Goal: Task Accomplishment & Management: Use online tool/utility

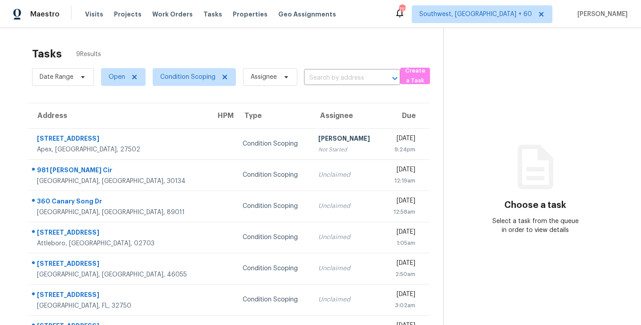
click at [222, 54] on div "Tasks 9 Results" at bounding box center [237, 53] width 411 height 23
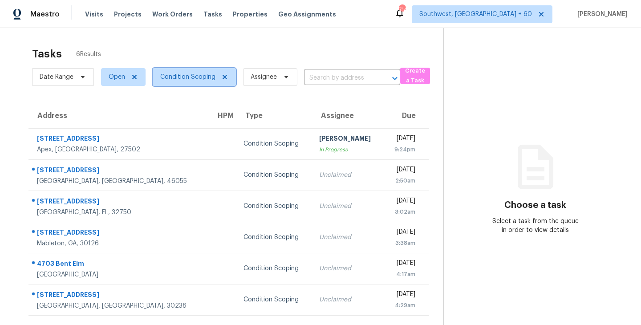
click at [190, 77] on span "Condition Scoping" at bounding box center [187, 77] width 55 height 9
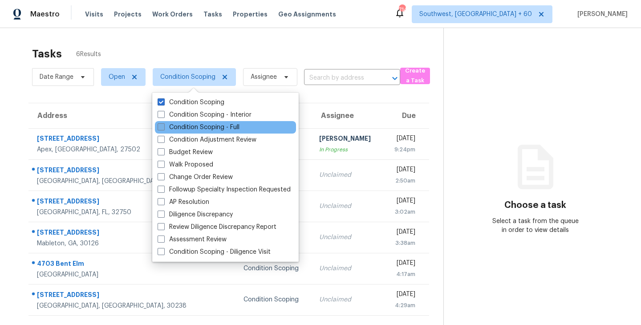
click at [209, 127] on label "Condition Scoping - Full" at bounding box center [199, 127] width 82 height 9
click at [163, 127] on input "Condition Scoping - Full" at bounding box center [161, 126] width 6 height 6
checkbox input "true"
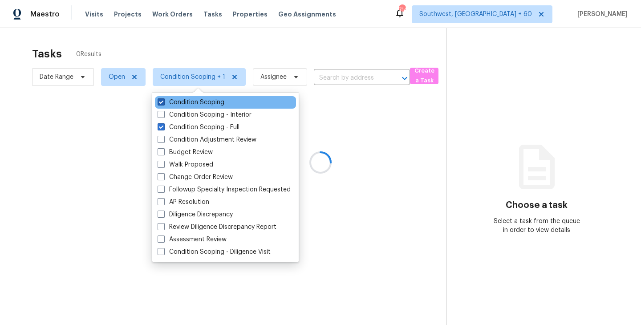
click at [213, 100] on label "Condition Scoping" at bounding box center [191, 102] width 67 height 9
click at [163, 100] on input "Condition Scoping" at bounding box center [161, 101] width 6 height 6
checkbox input "false"
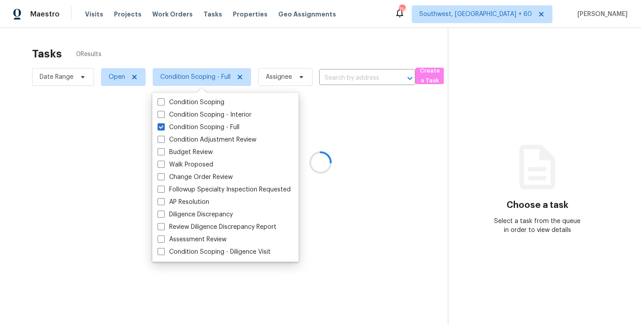
click at [361, 116] on div at bounding box center [320, 162] width 641 height 325
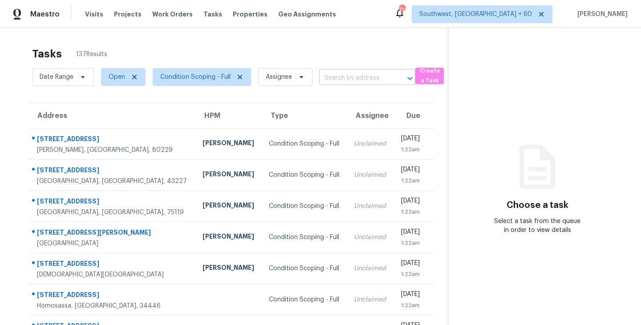
click at [339, 78] on input "text" at bounding box center [354, 78] width 71 height 14
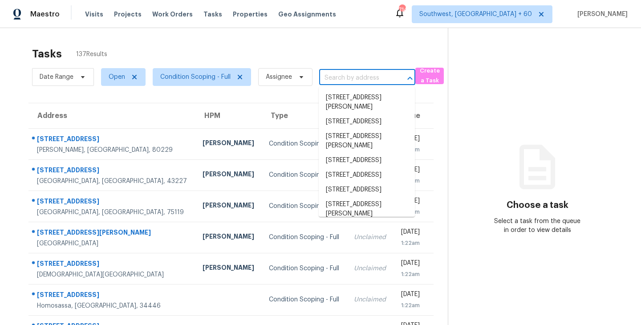
paste input "2500 Rosedale Rd Snellville, GA, 30078"
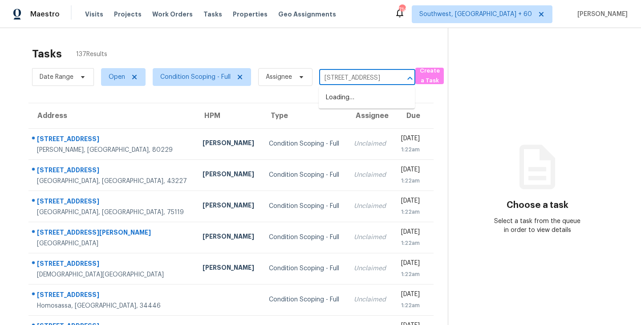
scroll to position [0, 49]
click at [355, 71] on input "2500 Rosedale Rd Snellville, GA, 30078" at bounding box center [354, 78] width 71 height 14
type input "2500 Rosedale Rd Snellville, GA, 30078"
click at [352, 51] on div "Tasks 137 Results" at bounding box center [240, 53] width 416 height 23
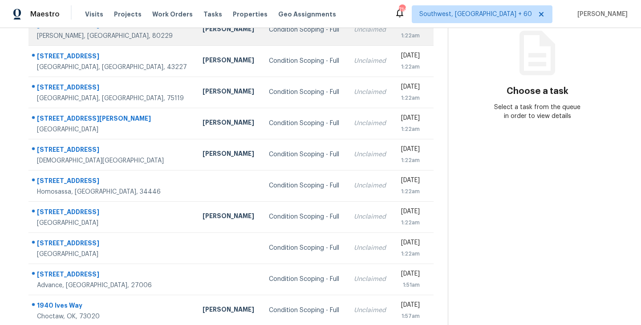
scroll to position [138, 0]
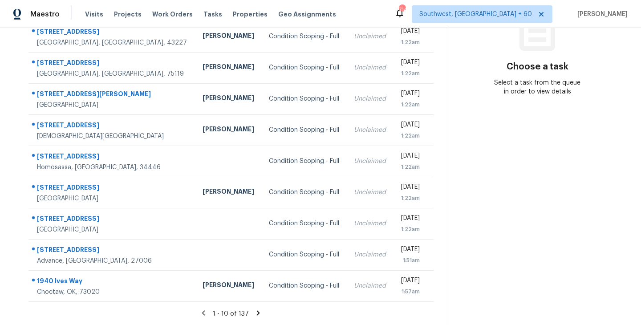
click at [257, 310] on icon at bounding box center [258, 312] width 3 height 5
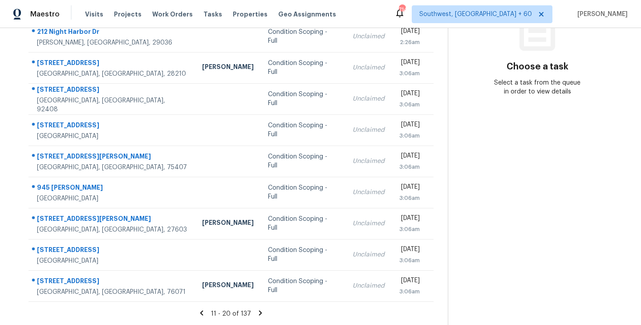
click at [256, 314] on icon at bounding box center [260, 313] width 8 height 8
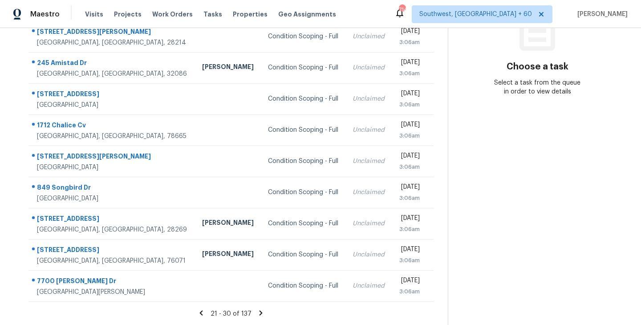
click at [260, 312] on icon at bounding box center [260, 312] width 3 height 5
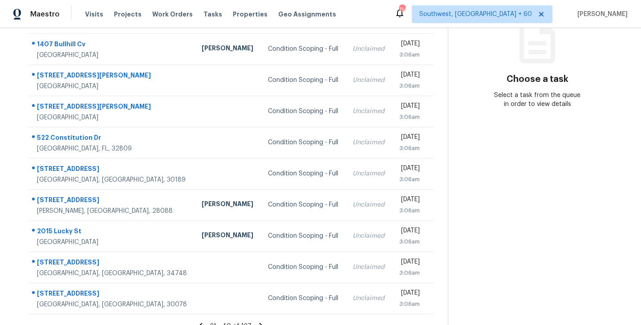
scroll to position [135, 0]
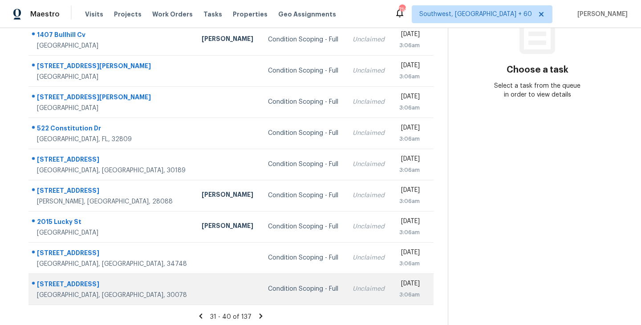
click at [269, 293] on td "Condition Scoping - Full" at bounding box center [303, 288] width 85 height 31
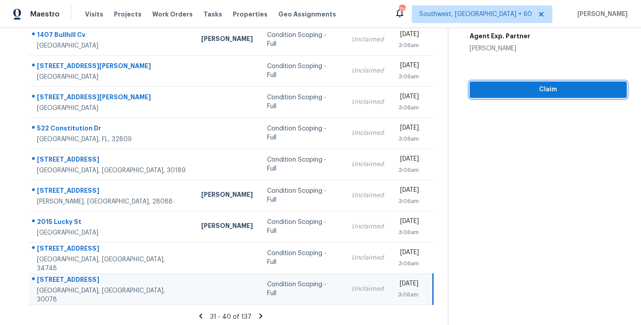
click at [546, 93] on span "Claim" at bounding box center [548, 89] width 143 height 11
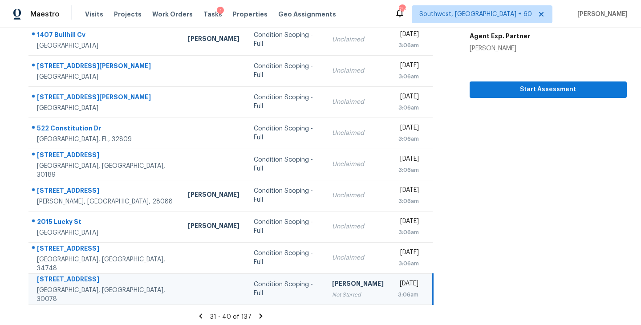
click at [259, 315] on icon at bounding box center [261, 316] width 8 height 8
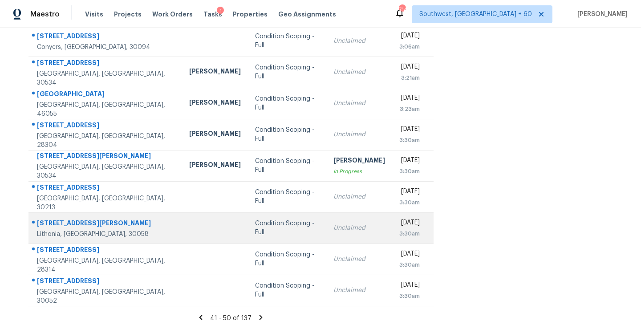
scroll to position [138, 0]
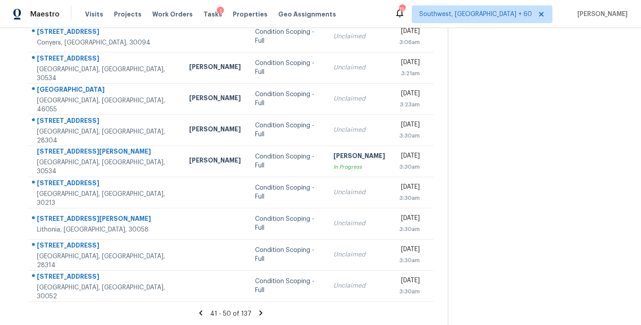
click at [259, 313] on icon at bounding box center [260, 312] width 3 height 5
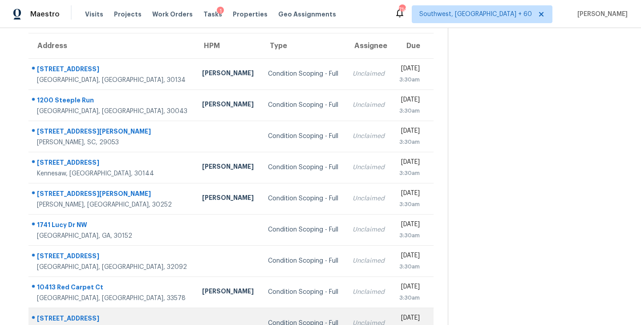
scroll to position [68, 0]
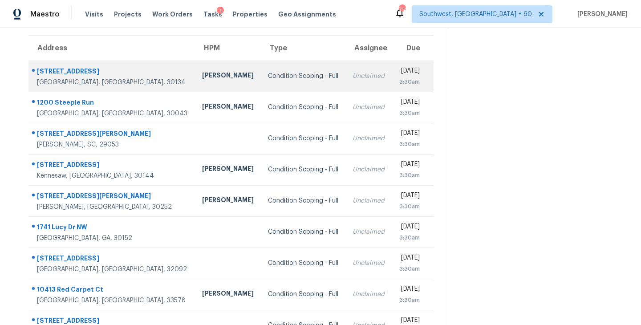
click at [268, 79] on div "Condition Scoping - Full" at bounding box center [303, 76] width 70 height 9
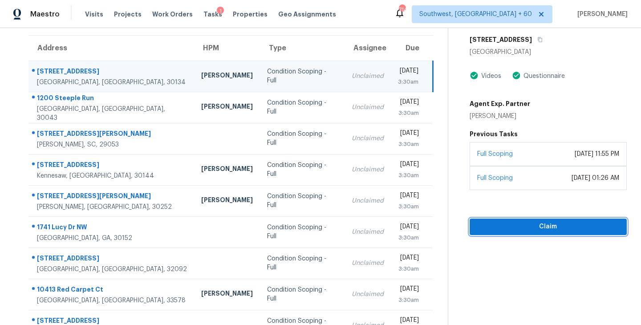
click at [539, 232] on button "Claim" at bounding box center [548, 227] width 157 height 16
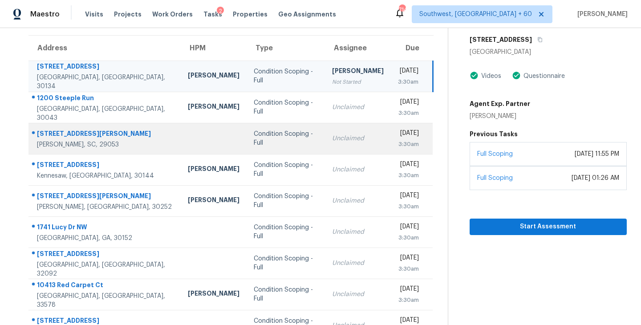
scroll to position [138, 0]
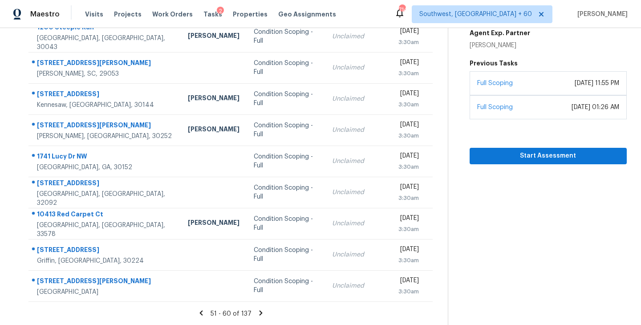
click at [260, 311] on icon at bounding box center [261, 313] width 8 height 8
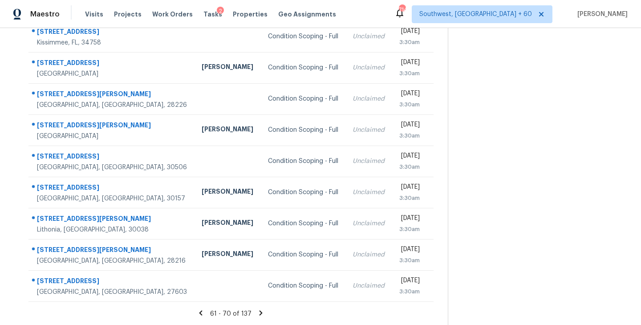
click at [260, 311] on icon at bounding box center [261, 313] width 8 height 8
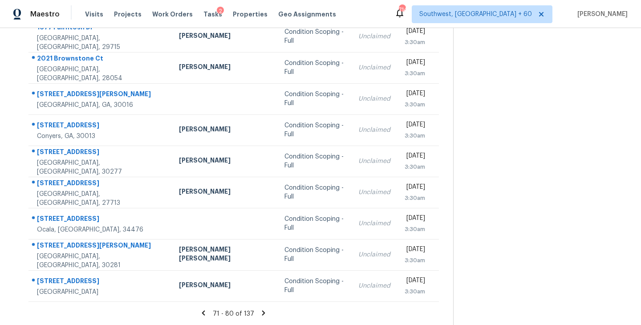
click at [262, 313] on icon at bounding box center [263, 312] width 3 height 5
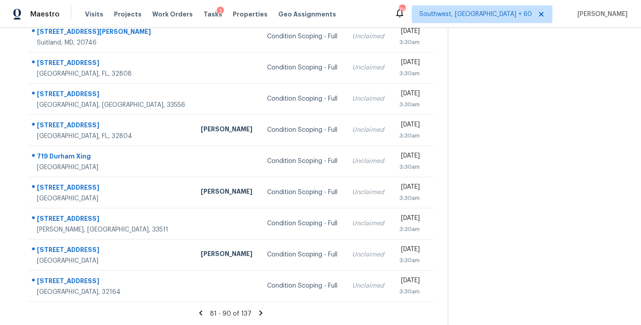
click at [260, 310] on icon at bounding box center [261, 313] width 8 height 8
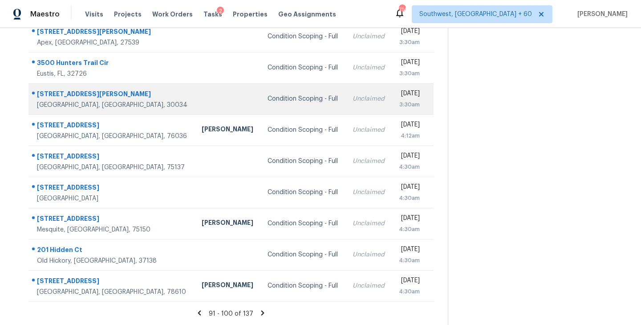
click at [215, 97] on td at bounding box center [227, 98] width 66 height 31
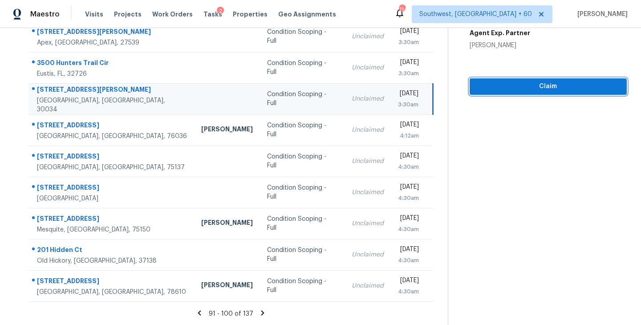
click at [552, 91] on span "Claim" at bounding box center [548, 86] width 143 height 11
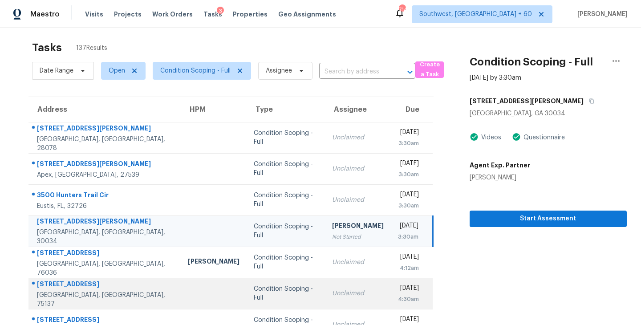
scroll to position [0, 0]
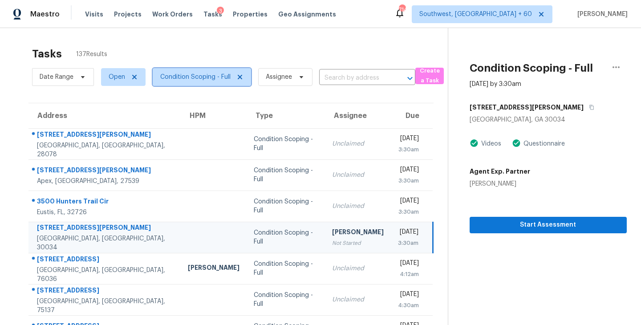
click at [217, 82] on span "Condition Scoping - Full" at bounding box center [202, 77] width 98 height 18
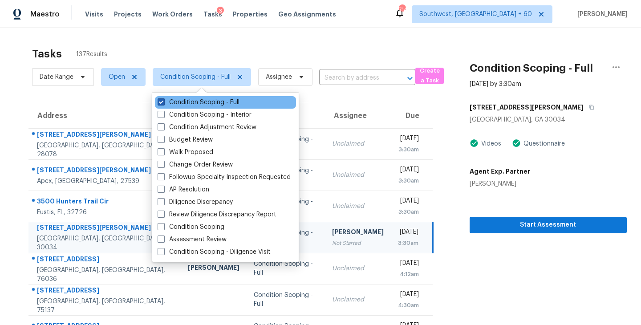
click at [217, 104] on label "Condition Scoping - Full" at bounding box center [199, 102] width 82 height 9
click at [163, 104] on input "Condition Scoping - Full" at bounding box center [161, 101] width 6 height 6
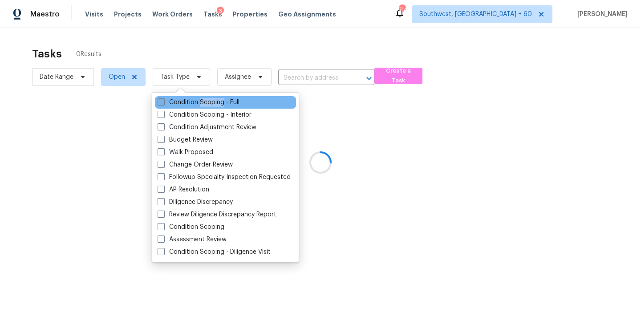
click at [217, 104] on label "Condition Scoping - Full" at bounding box center [199, 102] width 82 height 9
click at [163, 104] on input "Condition Scoping - Full" at bounding box center [161, 101] width 6 height 6
checkbox input "true"
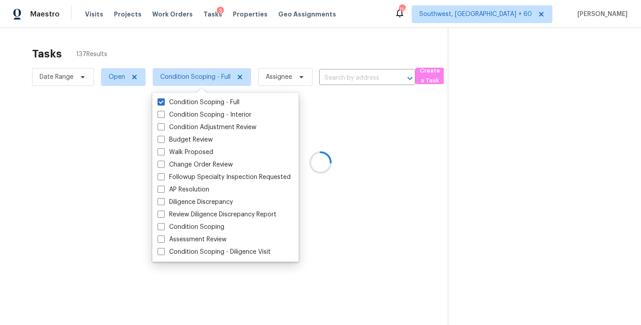
click at [391, 111] on div at bounding box center [320, 162] width 641 height 325
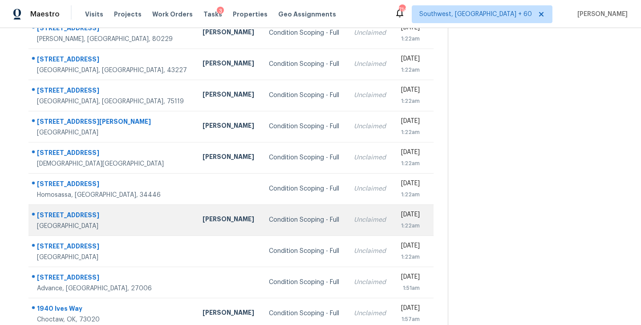
scroll to position [138, 0]
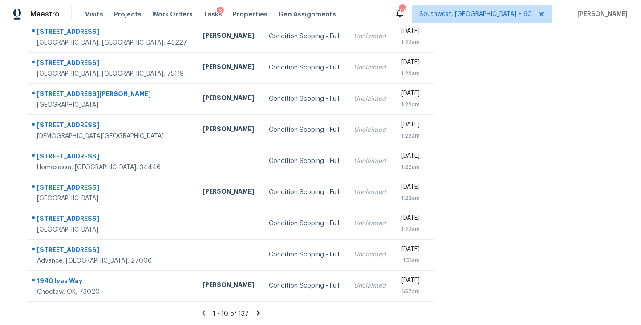
click at [256, 310] on icon at bounding box center [258, 313] width 8 height 8
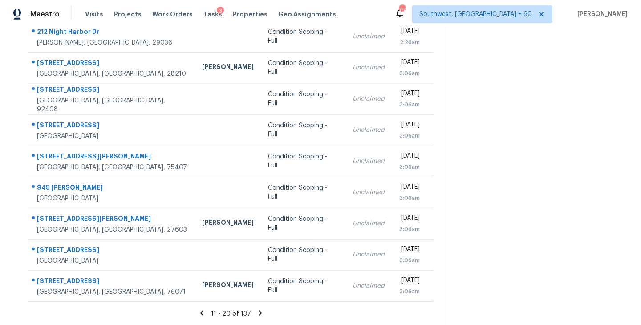
click at [259, 314] on icon at bounding box center [260, 312] width 3 height 5
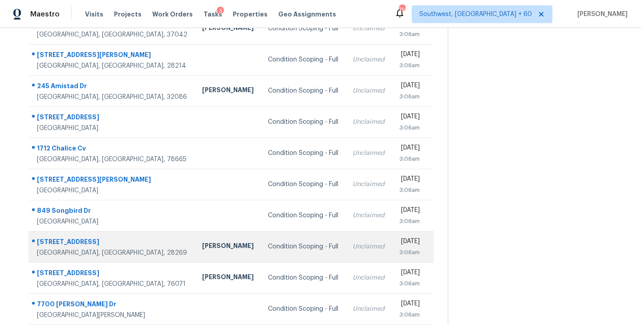
scroll to position [115, 0]
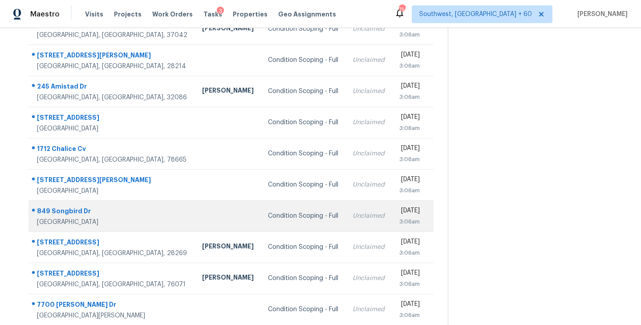
click at [268, 218] on div "Condition Scoping - Full" at bounding box center [303, 215] width 70 height 9
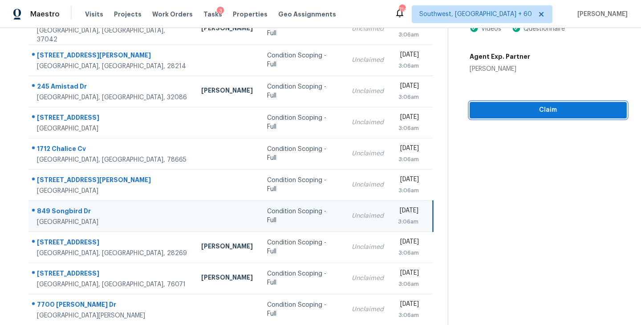
click at [562, 107] on span "Claim" at bounding box center [548, 110] width 143 height 11
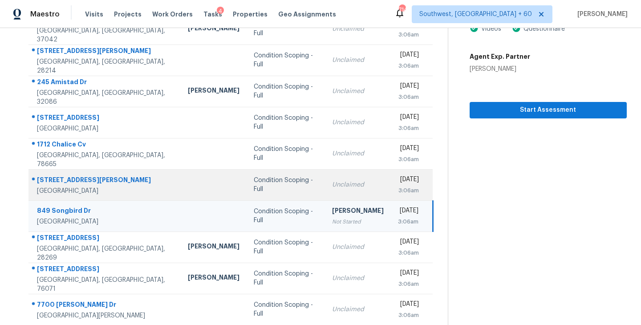
scroll to position [138, 0]
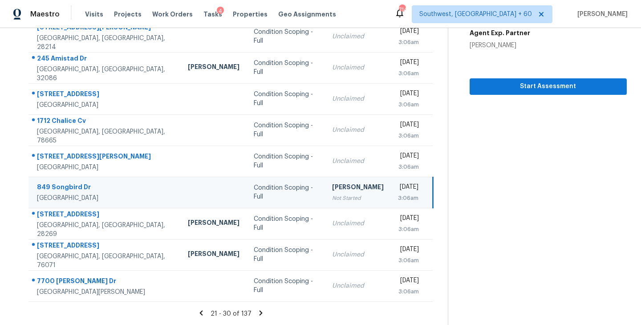
click at [259, 312] on icon at bounding box center [260, 312] width 3 height 5
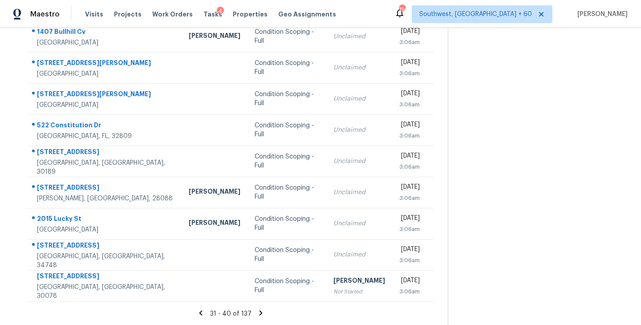
click at [259, 310] on icon at bounding box center [261, 313] width 8 height 8
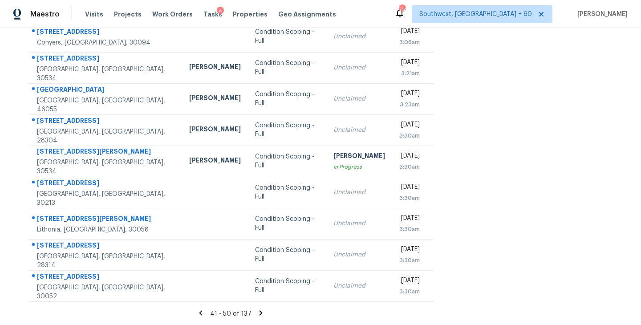
click at [260, 312] on icon at bounding box center [260, 312] width 3 height 5
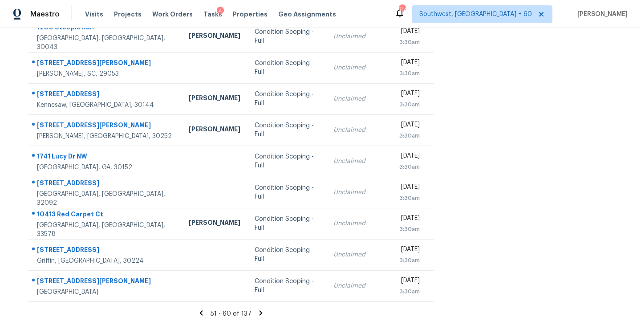
click at [260, 311] on icon at bounding box center [260, 312] width 3 height 5
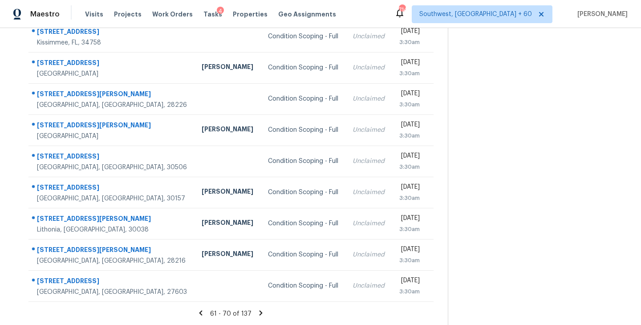
click at [260, 315] on icon at bounding box center [261, 313] width 8 height 8
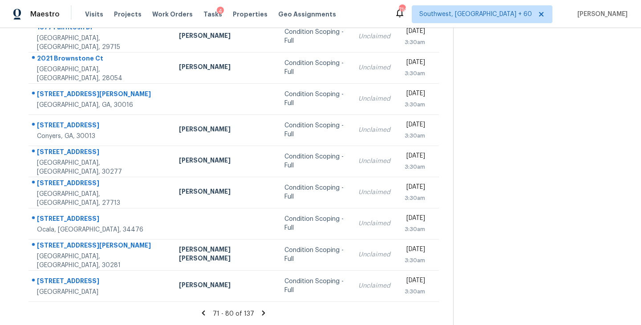
click at [259, 309] on icon at bounding box center [263, 313] width 8 height 8
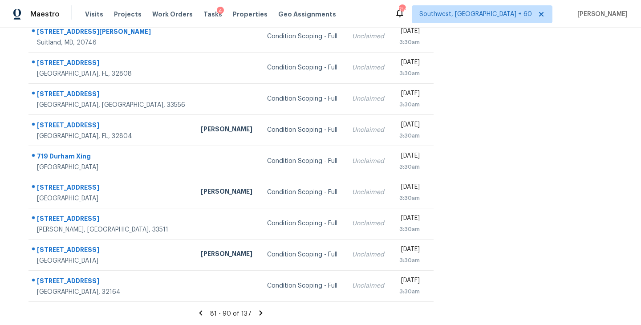
click at [258, 312] on icon at bounding box center [261, 313] width 8 height 8
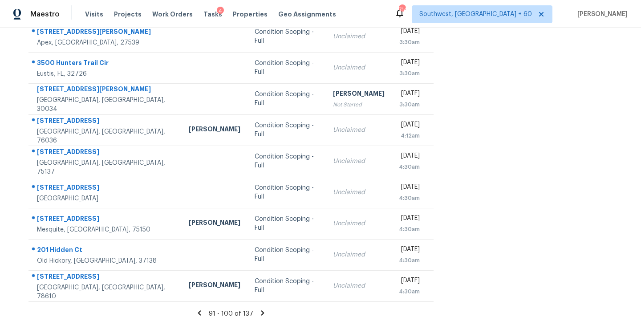
click at [261, 313] on icon at bounding box center [262, 312] width 3 height 5
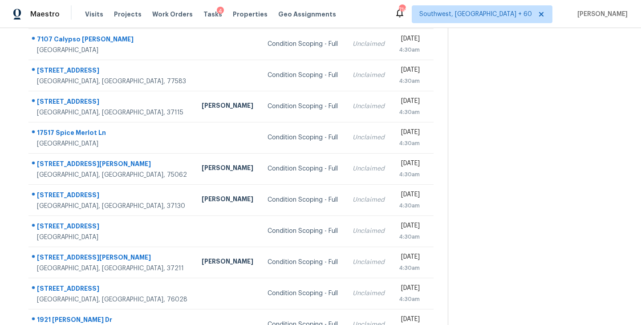
scroll to position [0, 0]
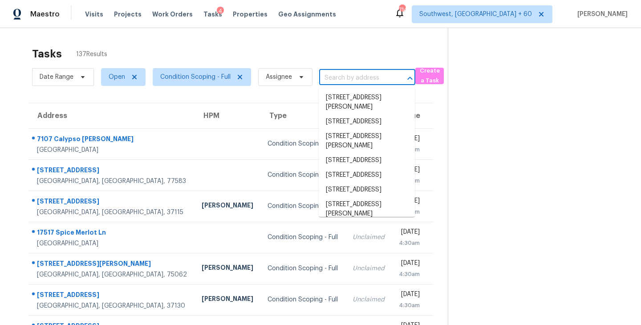
click at [331, 83] on input "text" at bounding box center [354, 78] width 71 height 14
paste input "28 Lago Vista Pl Palm Coast, FL, 32164"
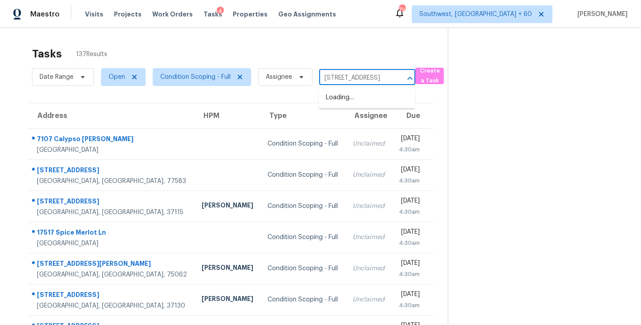
scroll to position [0, 45]
type input "28 Lago Vista Pl Palm Coast, FL, 32164"
click at [345, 58] on div "Tasks 137 Results" at bounding box center [240, 53] width 416 height 23
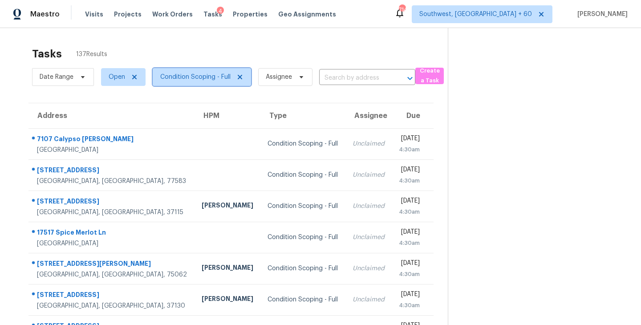
click at [187, 73] on span "Condition Scoping - Full" at bounding box center [195, 77] width 70 height 9
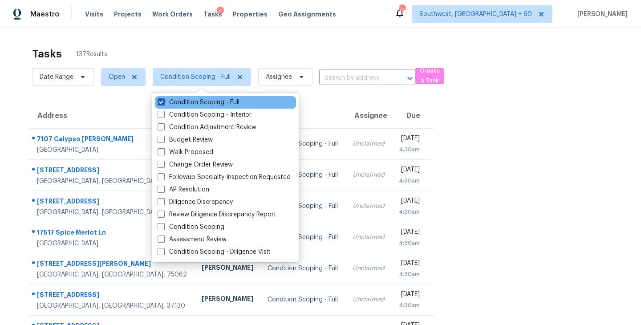
click at [215, 101] on label "Condition Scoping - Full" at bounding box center [199, 102] width 82 height 9
click at [163, 101] on input "Condition Scoping - Full" at bounding box center [161, 101] width 6 height 6
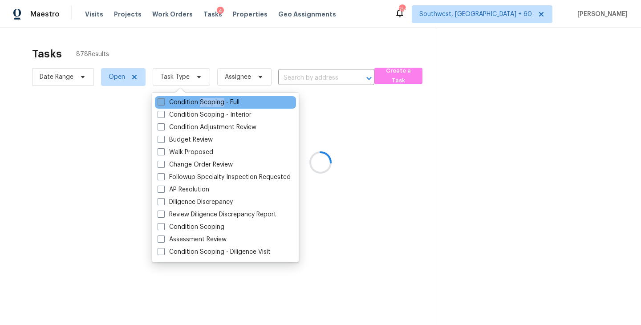
click at [215, 101] on label "Condition Scoping - Full" at bounding box center [199, 102] width 82 height 9
click at [163, 101] on input "Condition Scoping - Full" at bounding box center [161, 101] width 6 height 6
checkbox input "true"
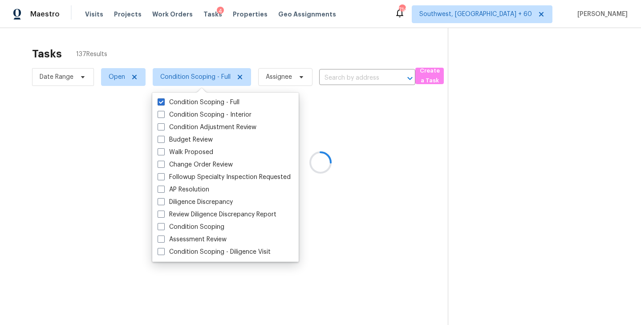
click at [404, 139] on div at bounding box center [320, 162] width 641 height 325
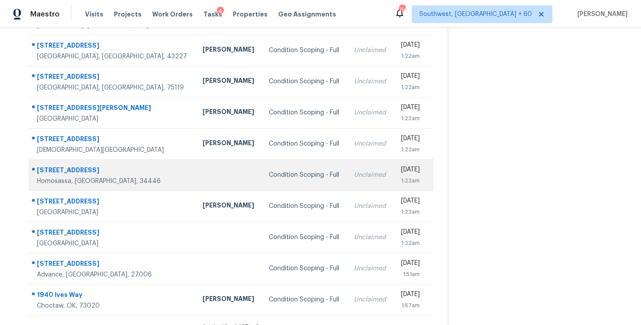
scroll to position [138, 0]
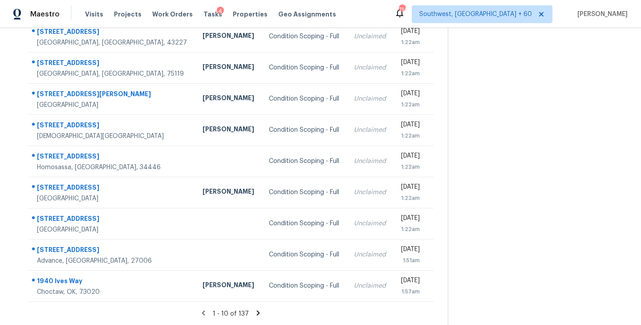
click at [257, 311] on icon at bounding box center [258, 313] width 8 height 8
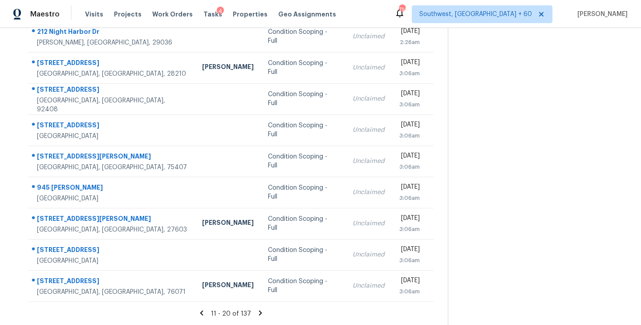
click at [259, 314] on icon at bounding box center [260, 313] width 8 height 8
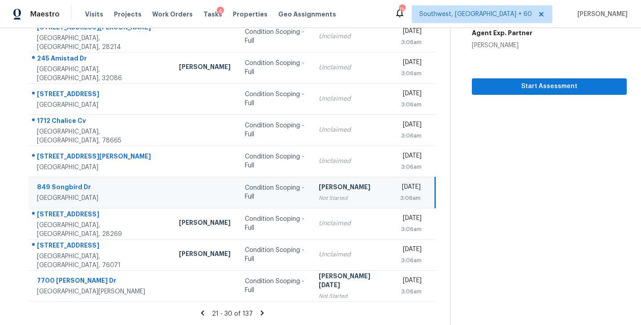
click at [258, 312] on icon at bounding box center [262, 313] width 8 height 8
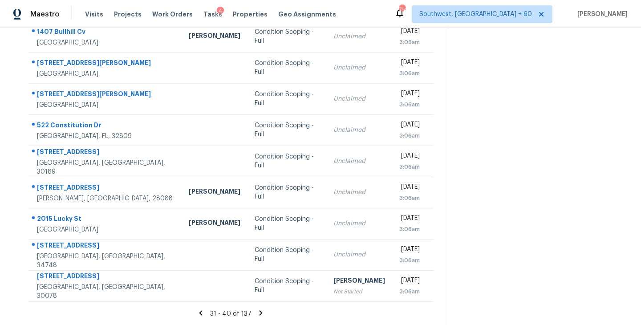
click at [259, 311] on icon at bounding box center [260, 312] width 3 height 5
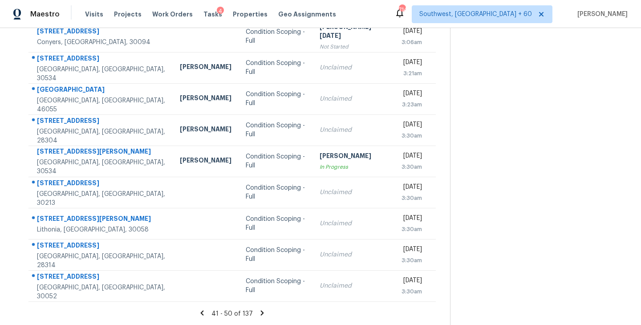
click at [260, 311] on icon at bounding box center [261, 312] width 3 height 5
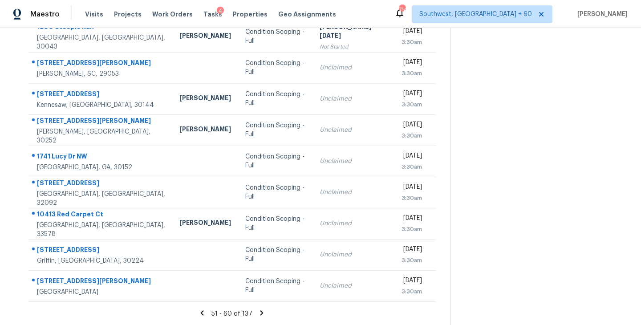
click at [260, 312] on icon at bounding box center [261, 312] width 3 height 5
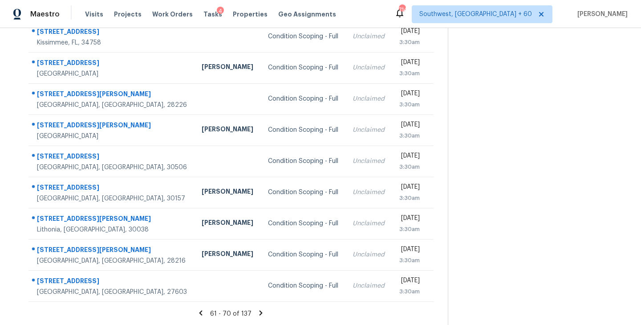
click at [259, 313] on icon at bounding box center [260, 312] width 3 height 5
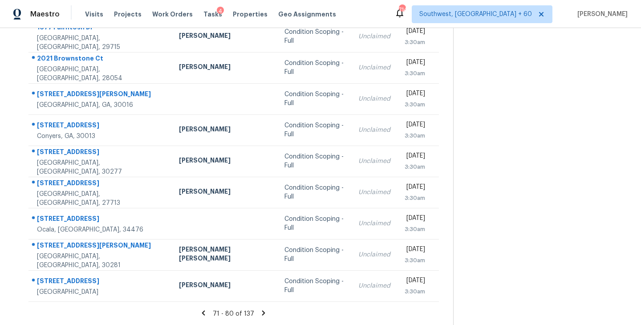
click at [259, 312] on icon at bounding box center [263, 313] width 8 height 8
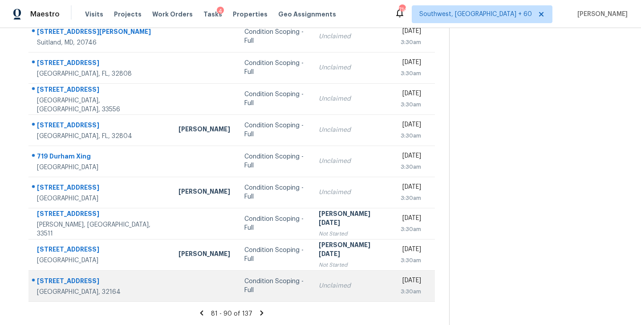
click at [247, 292] on td "Condition Scoping - Full" at bounding box center [274, 285] width 74 height 31
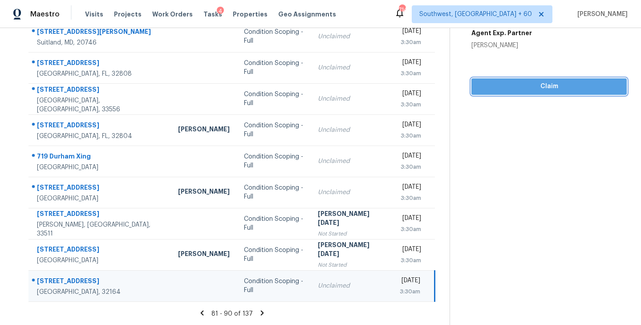
click at [534, 87] on span "Claim" at bounding box center [548, 86] width 141 height 11
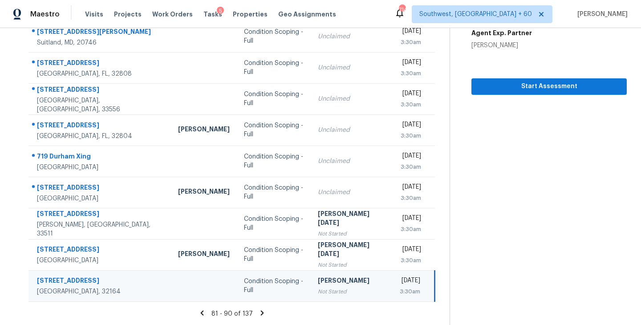
click at [260, 313] on icon at bounding box center [262, 313] width 8 height 8
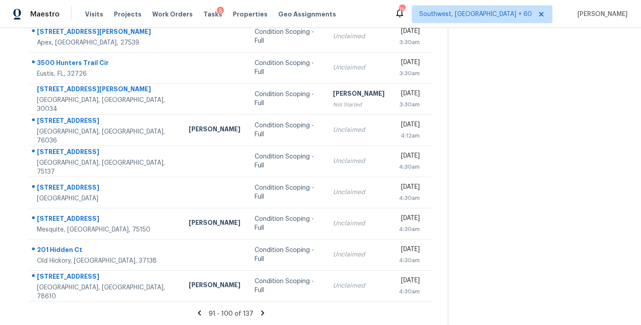
click at [261, 312] on icon at bounding box center [262, 312] width 3 height 5
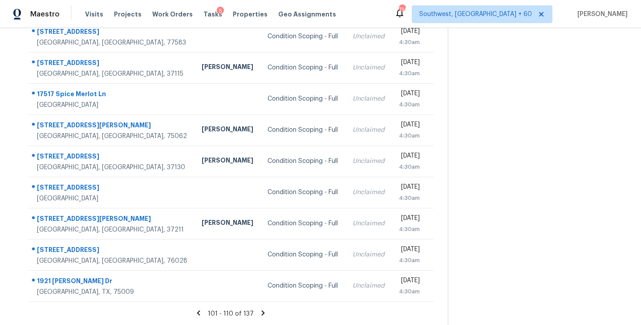
click at [262, 311] on icon at bounding box center [263, 312] width 3 height 5
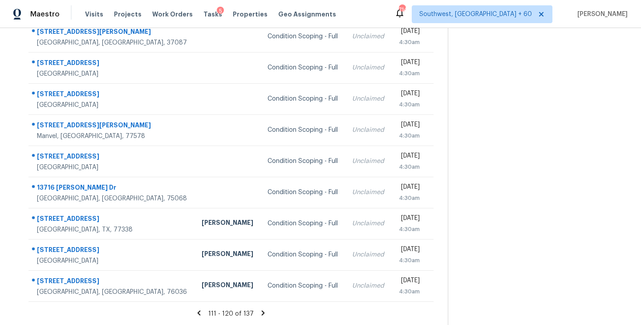
click at [261, 312] on icon at bounding box center [263, 313] width 8 height 8
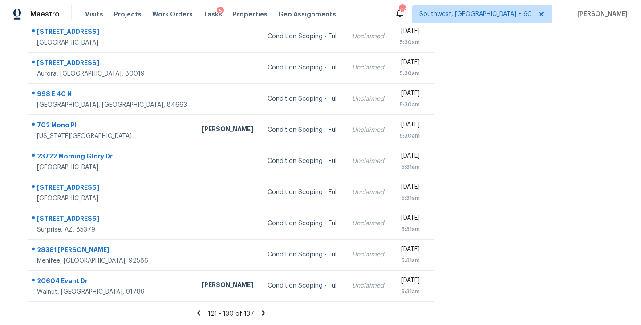
click at [262, 311] on icon at bounding box center [263, 312] width 3 height 5
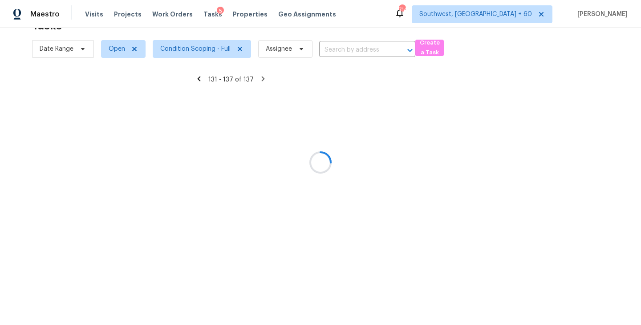
scroll to position [45, 0]
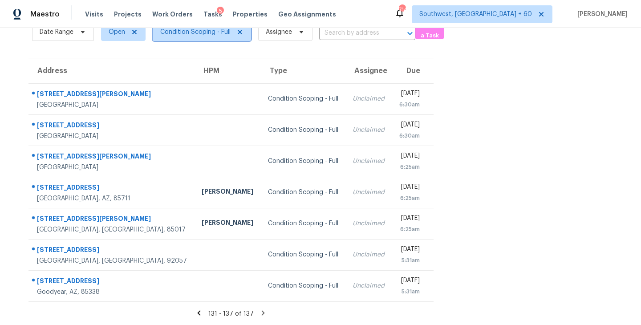
click at [190, 28] on span "Condition Scoping - Full" at bounding box center [195, 32] width 70 height 9
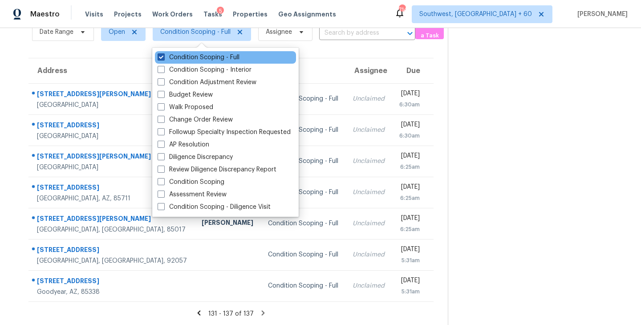
click at [195, 57] on label "Condition Scoping - Full" at bounding box center [199, 57] width 82 height 9
click at [163, 57] on input "Condition Scoping - Full" at bounding box center [161, 56] width 6 height 6
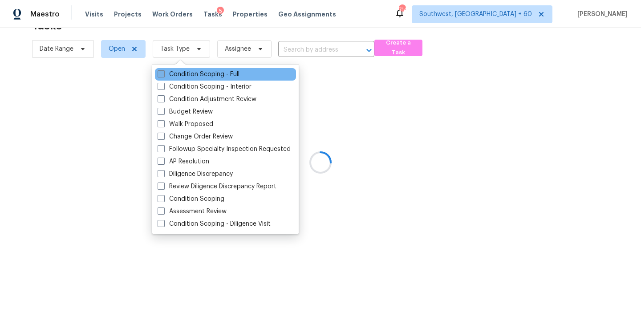
click at [195, 73] on label "Condition Scoping - Full" at bounding box center [199, 74] width 82 height 9
click at [163, 73] on input "Condition Scoping - Full" at bounding box center [161, 73] width 6 height 6
checkbox input "true"
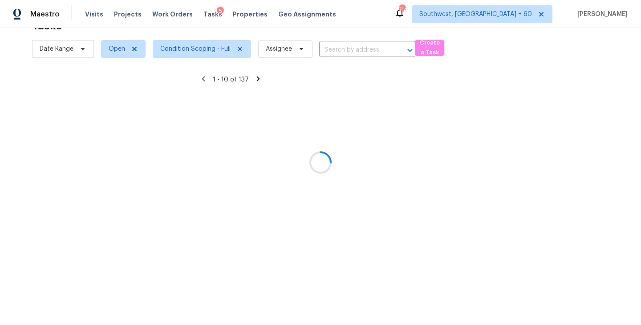
click at [340, 107] on div at bounding box center [320, 162] width 641 height 325
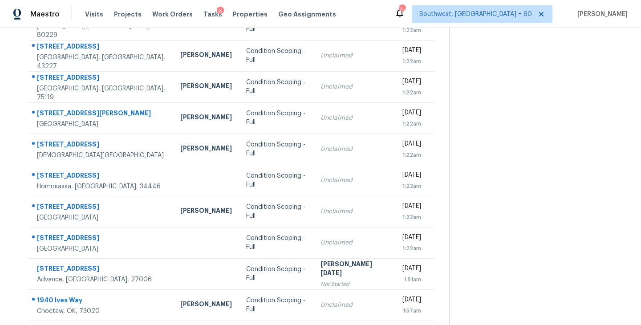
scroll to position [138, 0]
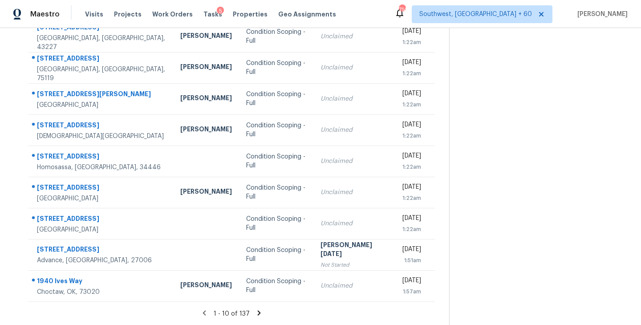
click at [258, 311] on icon at bounding box center [259, 312] width 3 height 5
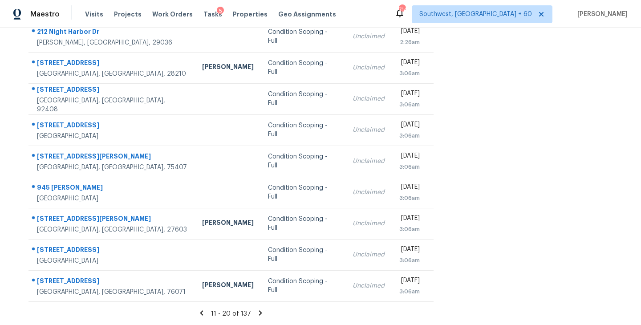
click at [259, 314] on icon at bounding box center [260, 313] width 8 height 8
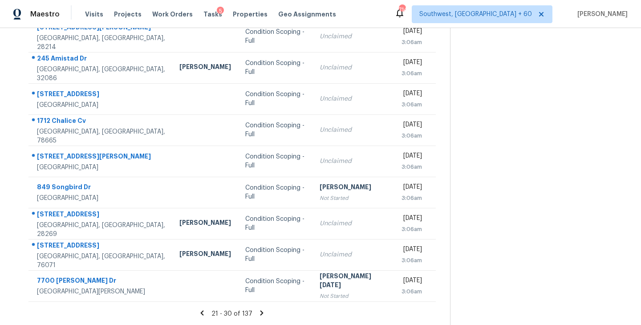
click at [260, 314] on icon at bounding box center [262, 313] width 8 height 8
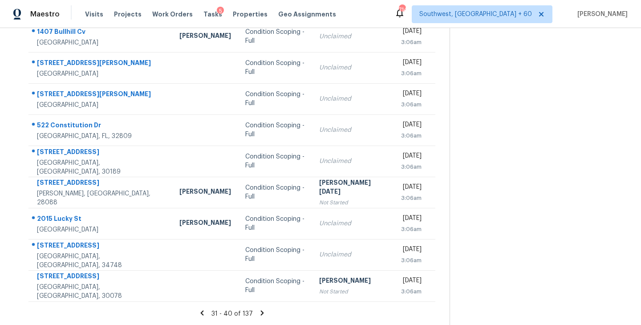
click at [260, 311] on icon at bounding box center [261, 312] width 3 height 5
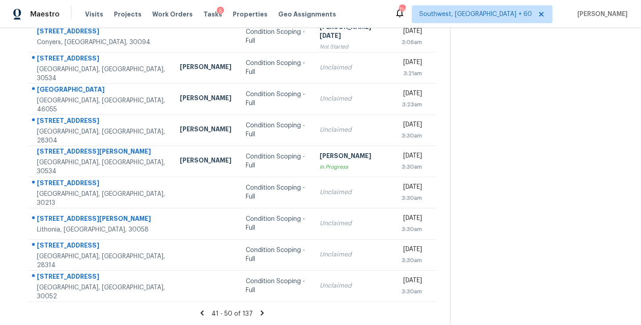
click at [260, 311] on icon at bounding box center [261, 312] width 3 height 5
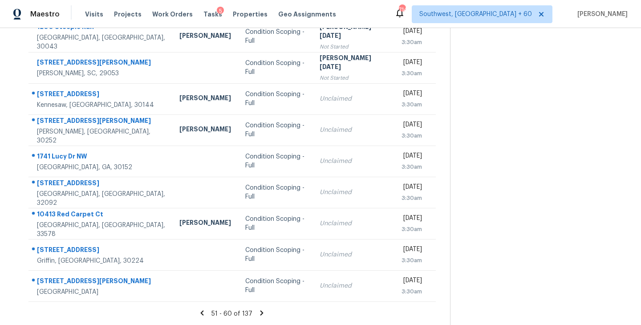
click at [260, 313] on icon at bounding box center [261, 312] width 3 height 5
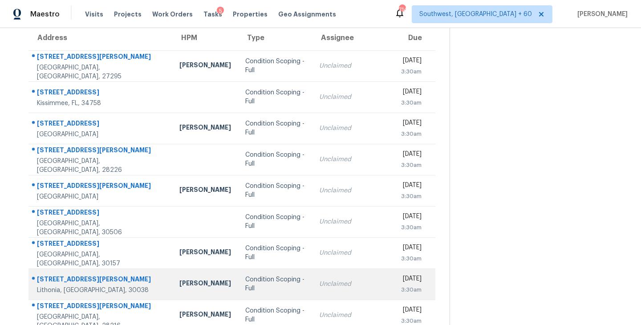
scroll to position [73, 0]
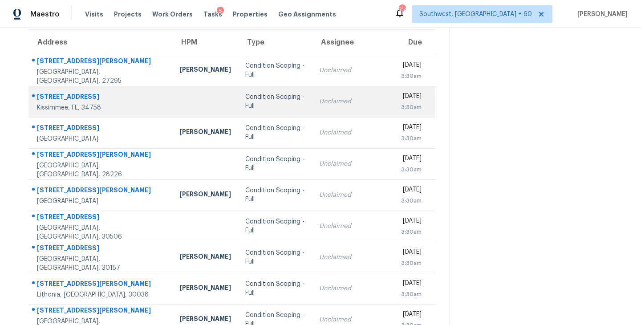
click at [238, 107] on td "Condition Scoping - Full" at bounding box center [275, 101] width 74 height 31
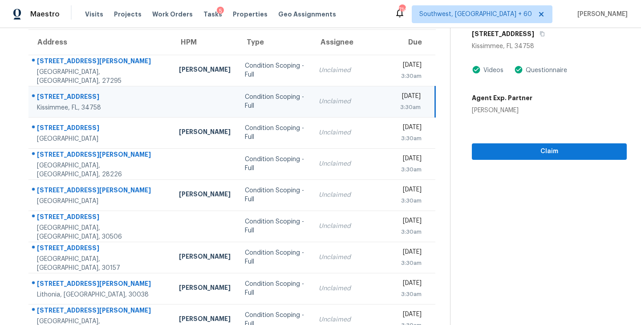
click at [524, 161] on section "Condition Scoping - Full Oct 10th 2025 by 3:30am 107 Dulverton Way Kissimmee, F…" at bounding box center [538, 173] width 177 height 436
click at [529, 155] on span "Claim" at bounding box center [549, 151] width 141 height 11
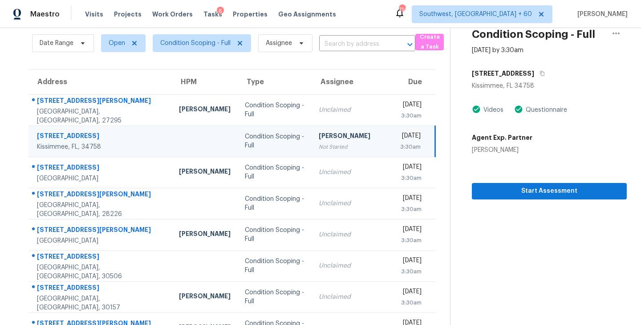
scroll to position [28, 0]
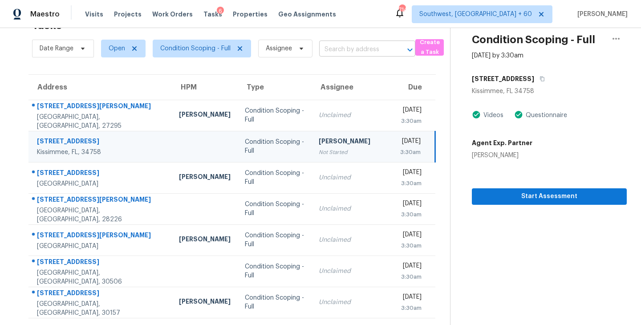
click at [344, 55] on input "text" at bounding box center [354, 50] width 71 height 14
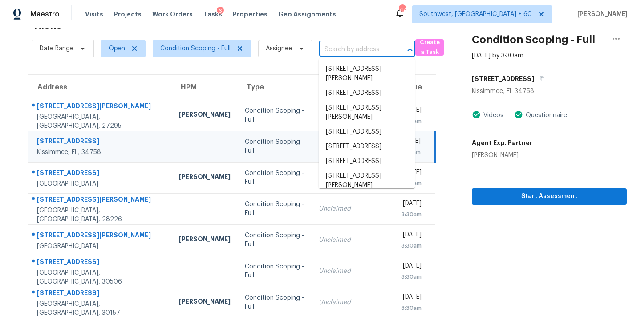
paste input "716 Georgie St Troutman, NC, 28166"
type input "716 Georgie St Troutman, NC, 28166"
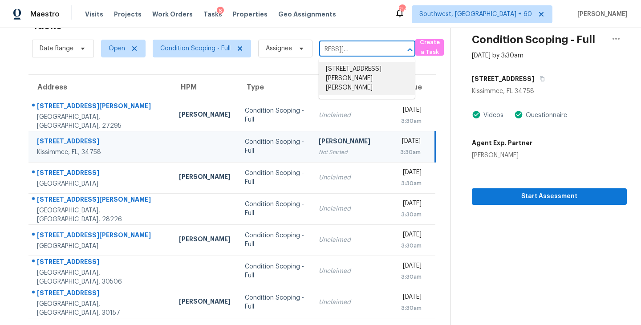
click at [357, 75] on li "716 Georgie St, Troutman, NC 28166" at bounding box center [367, 78] width 96 height 33
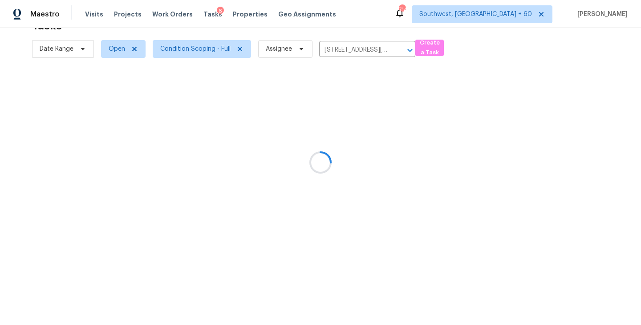
scroll to position [28, 0]
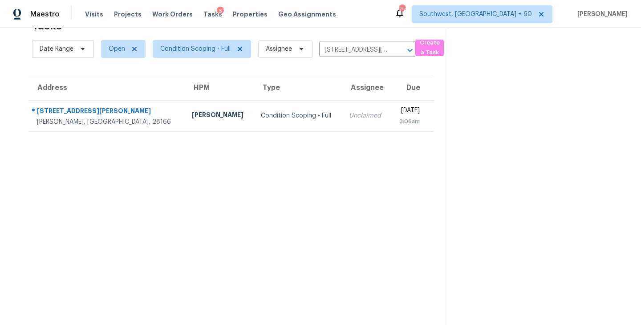
click at [281, 132] on section "Tasks 1 Results Date Range Open Condition Scoping - Full Assignee 716 Georgie S…" at bounding box center [230, 169] width 433 height 311
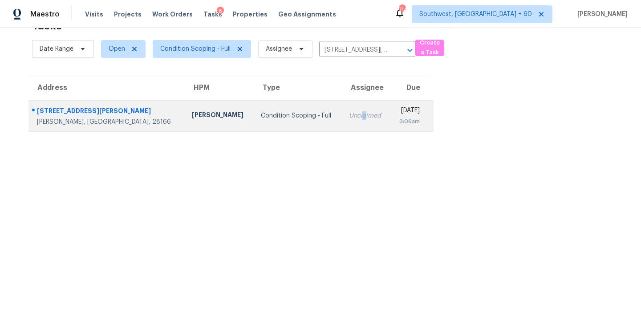
click at [349, 117] on div "Unclaimed" at bounding box center [366, 115] width 34 height 9
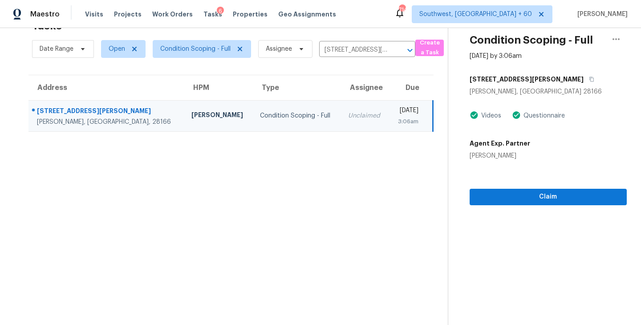
click at [527, 209] on section "Condition Scoping - Full Oct 10th 2025 by 3:06am 716 Georgie St Troutman, NC 28…" at bounding box center [537, 162] width 179 height 325
click at [532, 205] on section "Condition Scoping - Full Oct 10th 2025 by 3:06am 716 Georgie St Troutman, NC 28…" at bounding box center [537, 162] width 179 height 325
click at [494, 194] on span "Claim" at bounding box center [548, 196] width 143 height 11
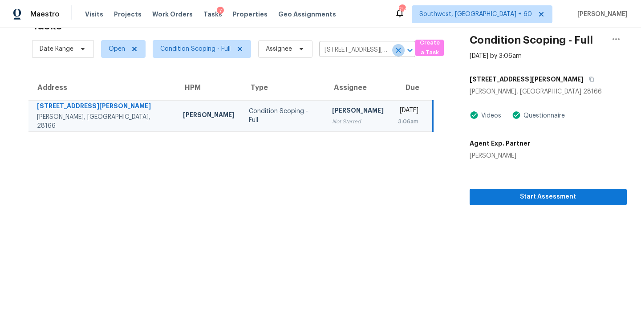
click at [400, 49] on icon "Clear" at bounding box center [398, 50] width 9 height 9
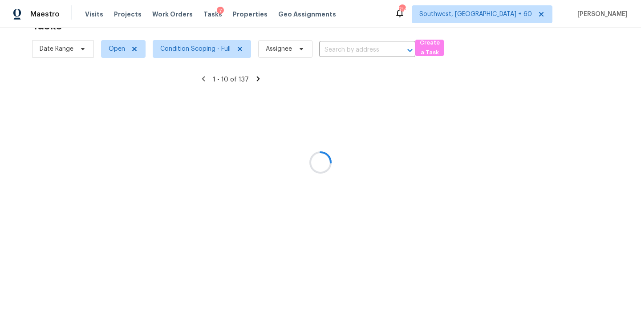
click at [369, 49] on div at bounding box center [320, 162] width 641 height 325
click at [362, 50] on div at bounding box center [320, 162] width 641 height 325
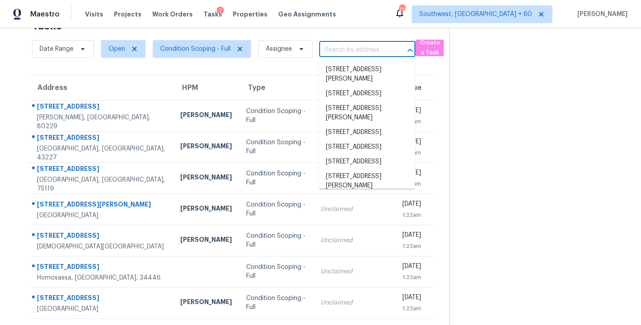
click at [362, 50] on input "text" at bounding box center [354, 50] width 71 height 14
paste input "1677 Fairntosh Dr Fort Mill, SC, 29715"
type input "1677 Fairntosh Dr Fort Mill, SC, 29715"
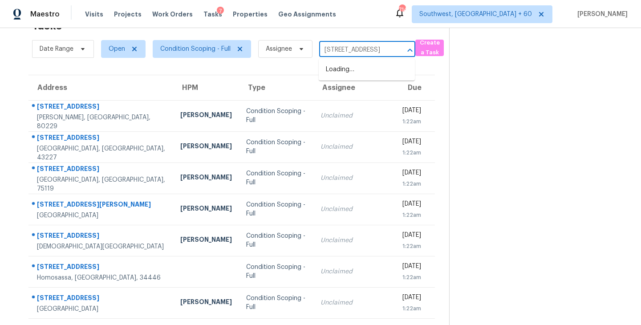
scroll to position [0, 40]
click at [354, 70] on li "1677 Fairntosh Dr, Fort Mill, SC 29715" at bounding box center [367, 69] width 96 height 15
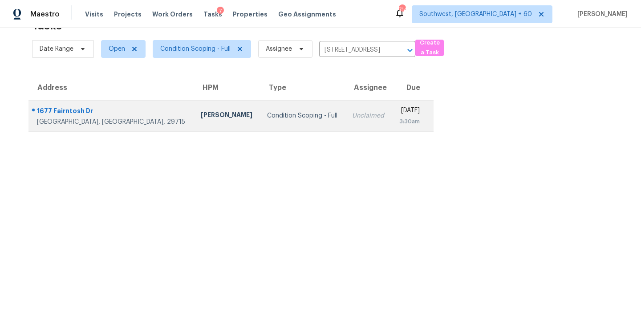
click at [345, 122] on td "Unclaimed" at bounding box center [368, 115] width 47 height 31
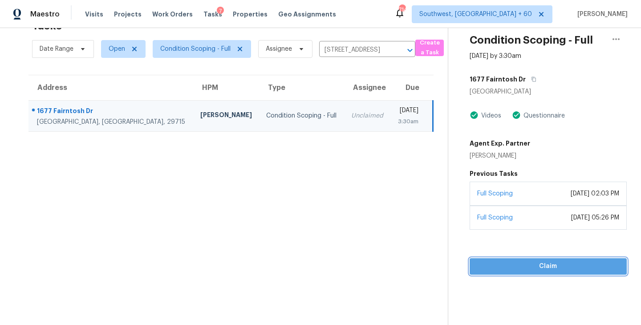
click at [548, 267] on span "Claim" at bounding box center [548, 266] width 143 height 11
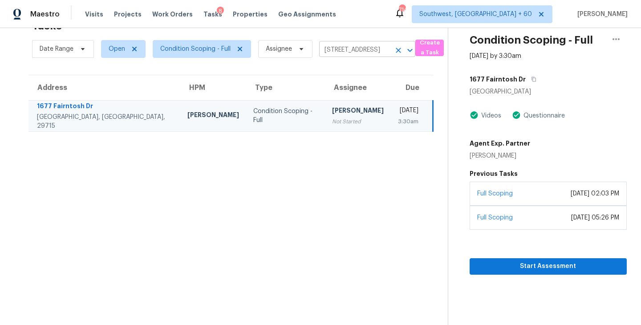
click at [399, 52] on icon "Clear" at bounding box center [398, 50] width 9 height 9
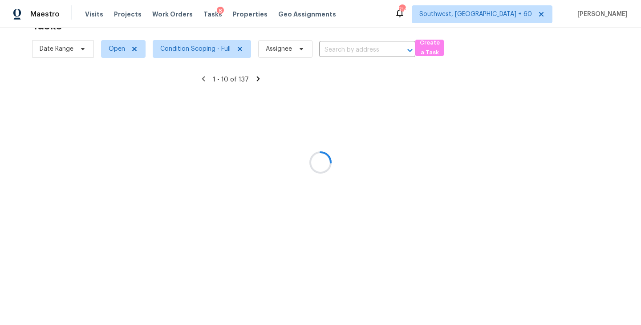
click at [364, 51] on div at bounding box center [320, 162] width 641 height 325
click at [358, 51] on div at bounding box center [320, 162] width 641 height 325
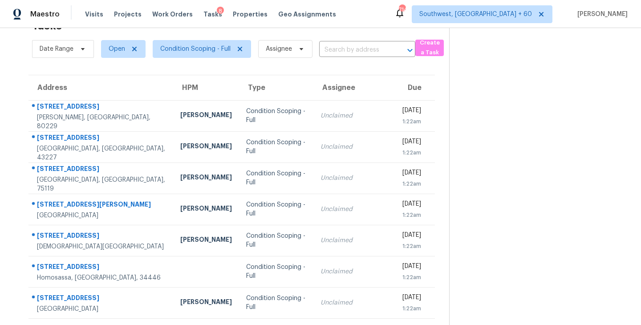
click at [356, 50] on input "text" at bounding box center [354, 50] width 71 height 14
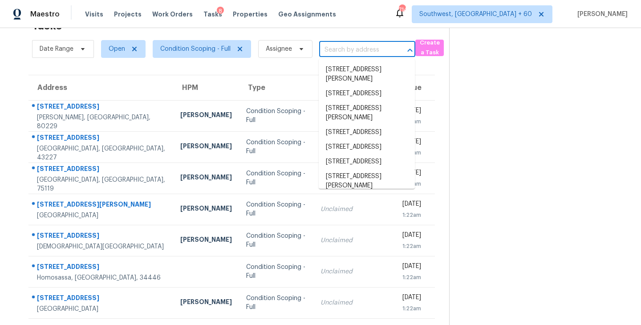
paste input "349 Tobacco Rd Lexington, NC, 27295"
type input "349 Tobacco Rd Lexington, NC, 27295"
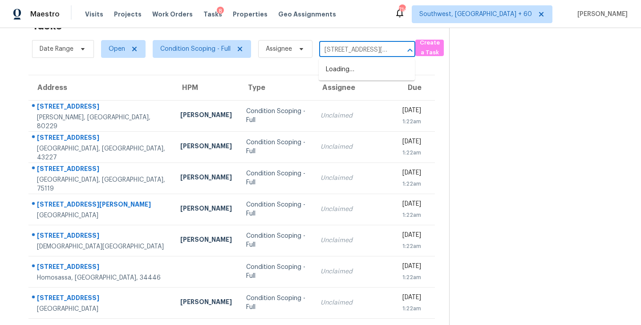
scroll to position [0, 45]
click at [351, 67] on li "349 Tobacco Rd, Lexington, NC 27295" at bounding box center [367, 74] width 96 height 24
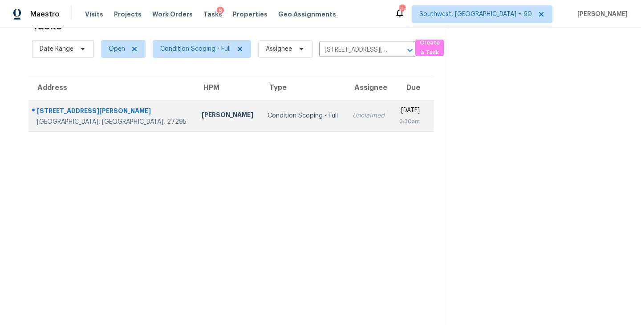
click at [283, 130] on td "Condition Scoping - Full" at bounding box center [302, 115] width 85 height 31
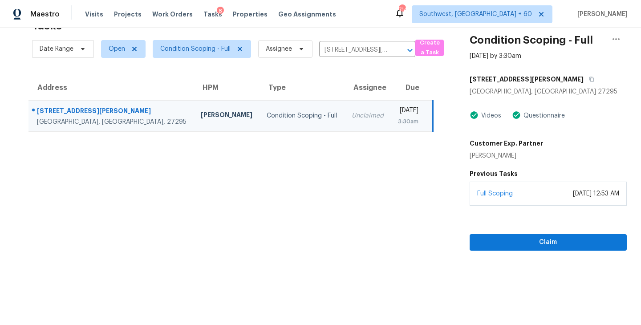
click at [516, 252] on section "Condition Scoping - Full Oct 10th 2025 by 3:30am 349 Tobacco Rd Lexington, NC 2…" at bounding box center [537, 162] width 179 height 325
click at [521, 250] on button "Claim" at bounding box center [548, 242] width 157 height 16
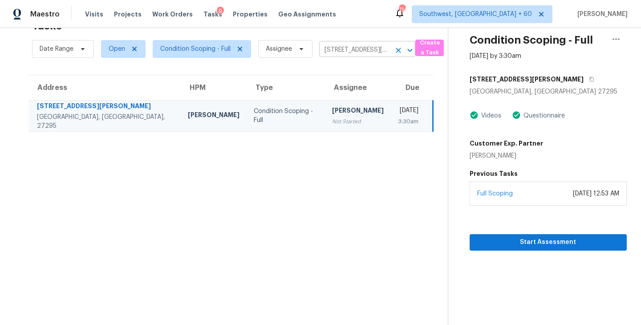
click at [396, 48] on icon "Clear" at bounding box center [398, 50] width 5 height 5
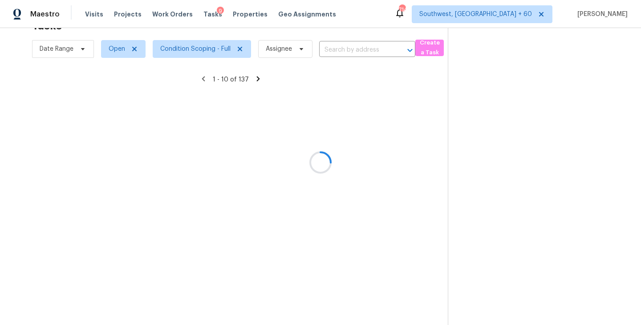
click at [361, 47] on div at bounding box center [320, 162] width 641 height 325
click at [361, 49] on div at bounding box center [320, 162] width 641 height 325
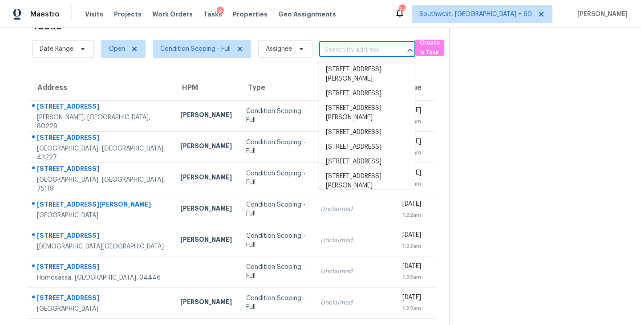
click at [361, 49] on input "text" at bounding box center [354, 50] width 71 height 14
paste input "1702 De Berry Ln Princeton, TX, 75407"
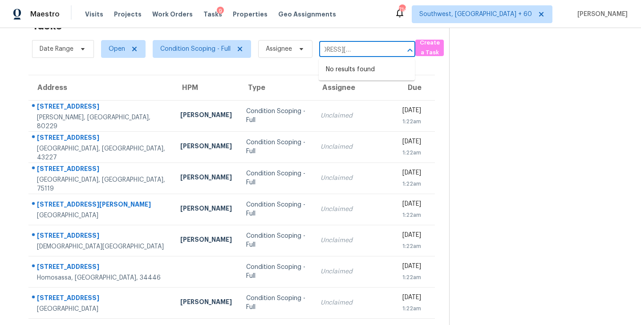
type input "1702 De Berry Ln Princeton, TX, 75407"
click at [510, 91] on section at bounding box center [538, 218] width 178 height 436
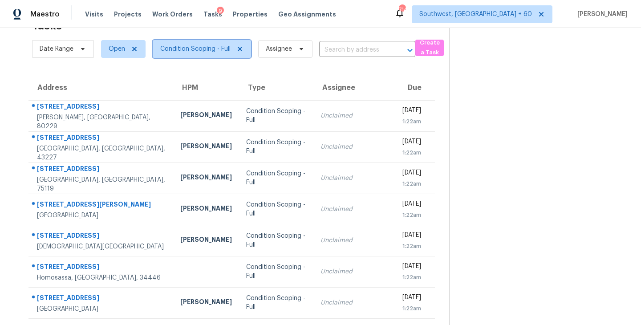
click at [223, 48] on span "Condition Scoping - Full" at bounding box center [195, 49] width 70 height 9
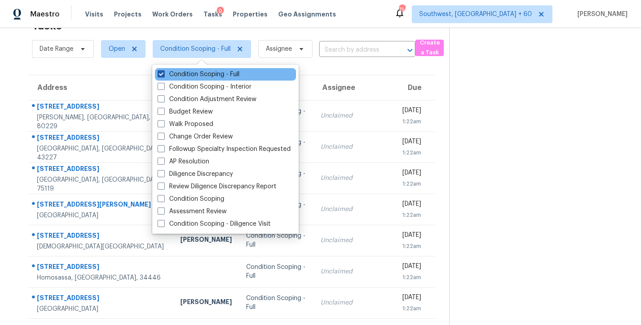
click at [224, 74] on label "Condition Scoping - Full" at bounding box center [199, 74] width 82 height 9
click at [163, 74] on input "Condition Scoping - Full" at bounding box center [161, 73] width 6 height 6
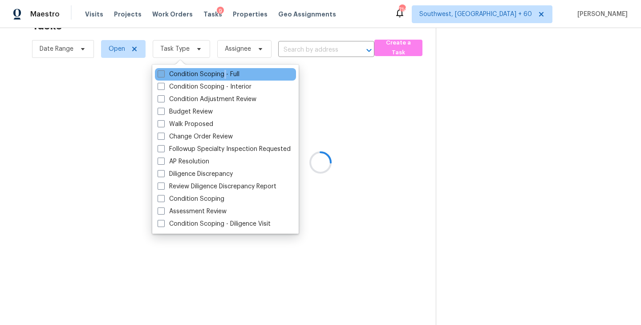
click at [224, 74] on label "Condition Scoping - Full" at bounding box center [199, 74] width 82 height 9
click at [163, 74] on input "Condition Scoping - Full" at bounding box center [161, 73] width 6 height 6
checkbox input "true"
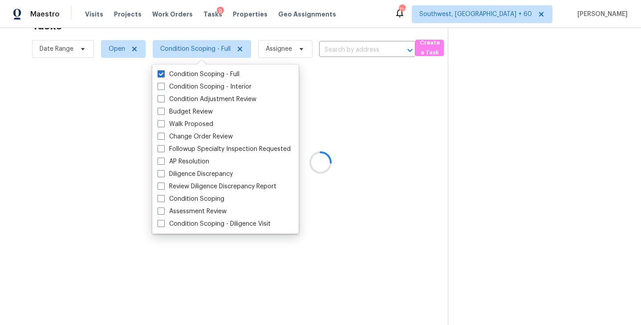
click at [464, 107] on div at bounding box center [320, 162] width 641 height 325
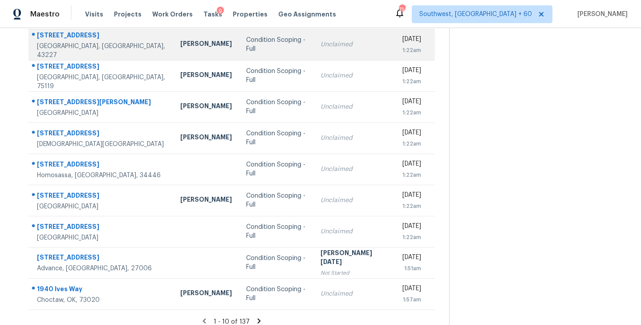
scroll to position [138, 0]
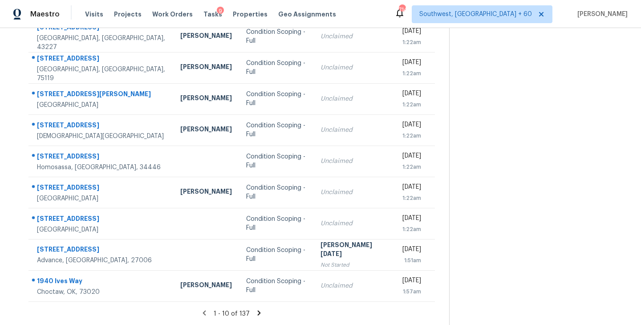
click at [255, 312] on icon at bounding box center [259, 313] width 8 height 8
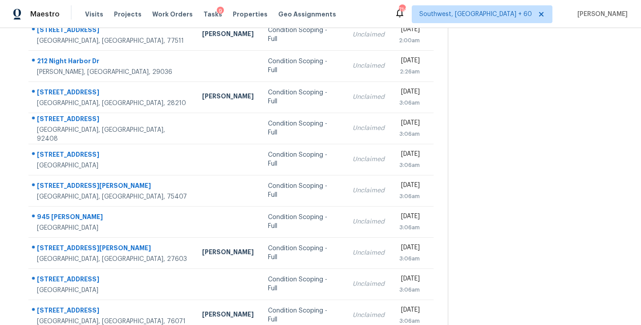
scroll to position [121, 0]
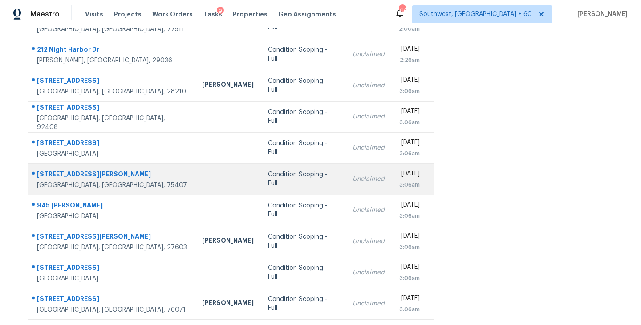
click at [268, 177] on div "Condition Scoping - Full" at bounding box center [303, 179] width 70 height 18
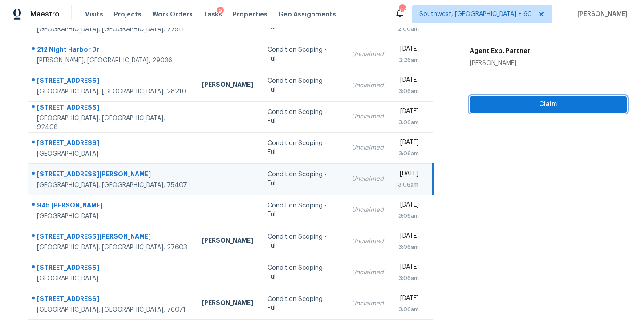
click at [552, 96] on button "Claim" at bounding box center [548, 104] width 157 height 16
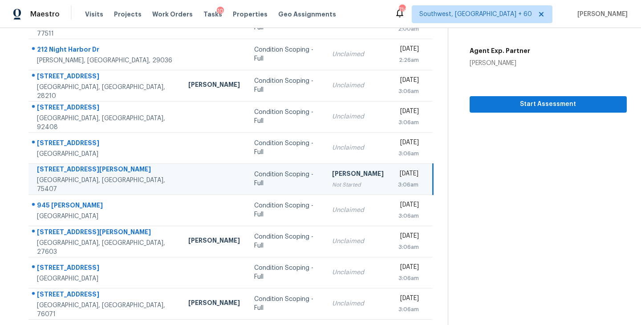
scroll to position [138, 0]
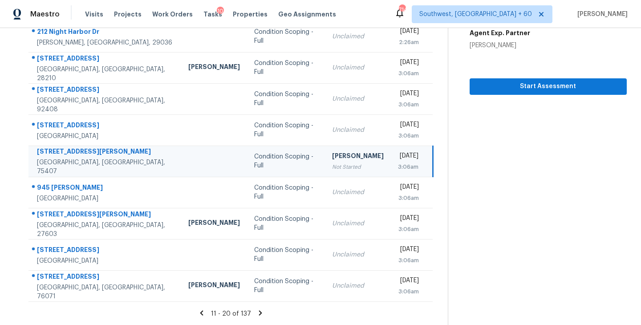
click at [259, 312] on icon at bounding box center [260, 312] width 3 height 5
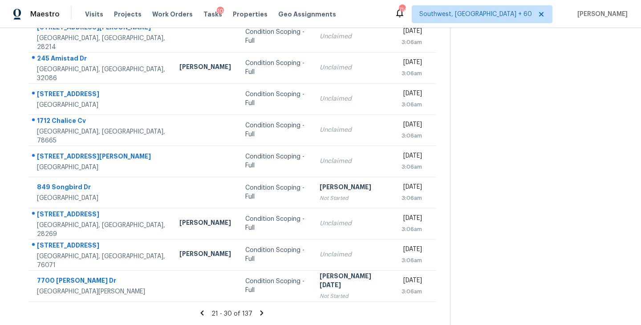
click at [258, 312] on icon at bounding box center [262, 313] width 8 height 8
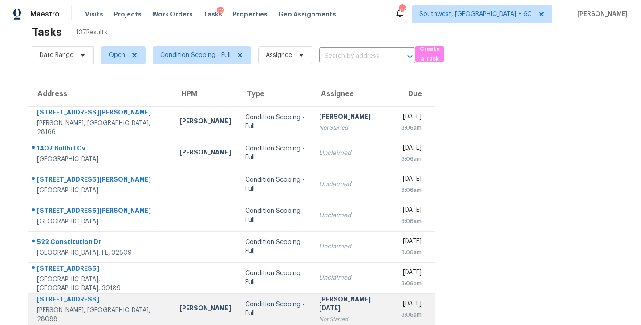
scroll to position [0, 0]
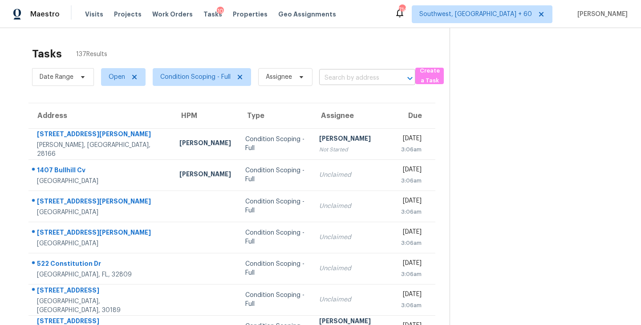
click at [346, 83] on input "text" at bounding box center [354, 78] width 71 height 14
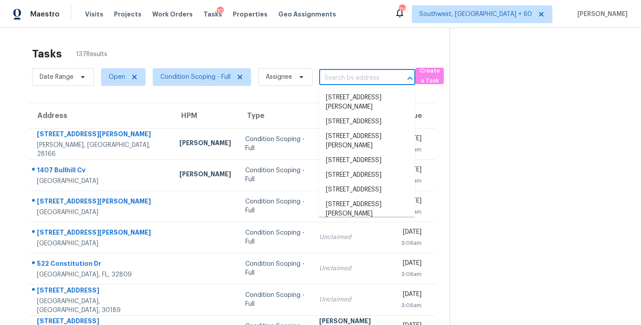
paste input "7107 Calypso Dawn San Antonio, TX, 78252"
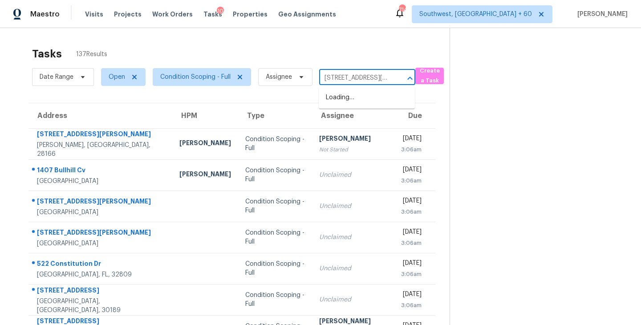
scroll to position [0, 59]
type input "7107 Calypso Dawn San Antonio, TX, 78252"
click at [495, 149] on section at bounding box center [538, 246] width 177 height 436
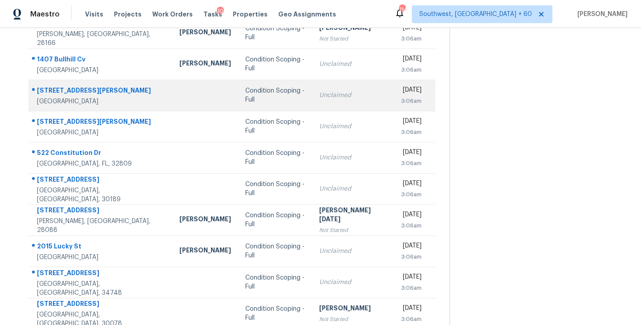
scroll to position [138, 0]
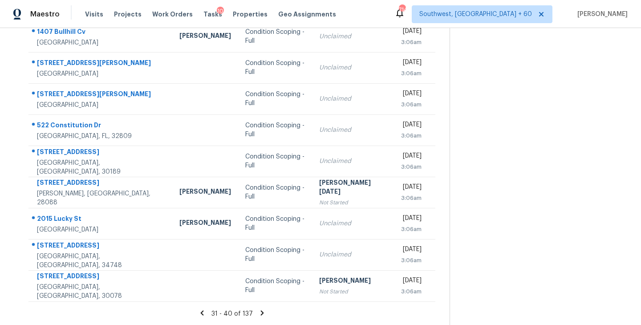
click at [259, 315] on icon at bounding box center [262, 313] width 8 height 8
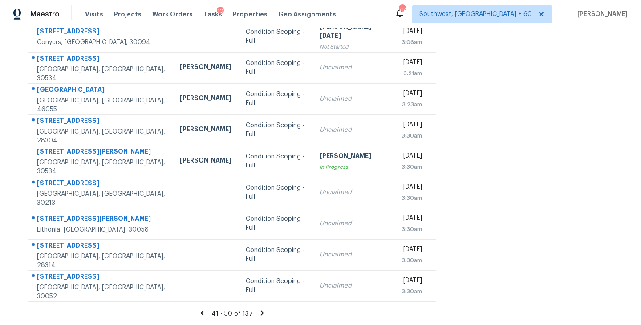
click at [260, 311] on icon at bounding box center [261, 312] width 3 height 5
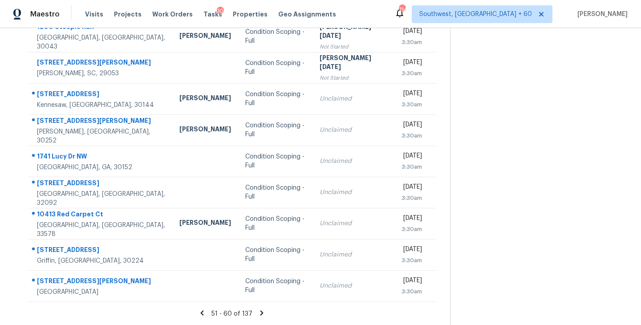
click at [260, 312] on icon at bounding box center [261, 312] width 3 height 5
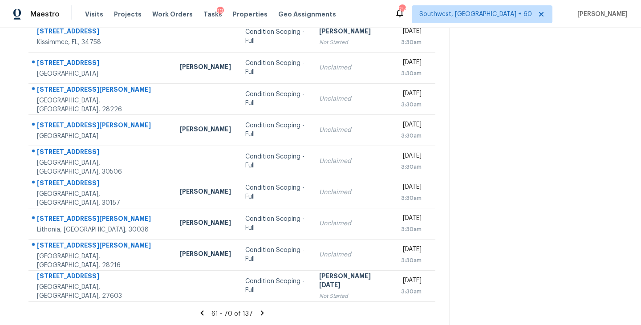
click at [260, 312] on icon at bounding box center [261, 312] width 3 height 5
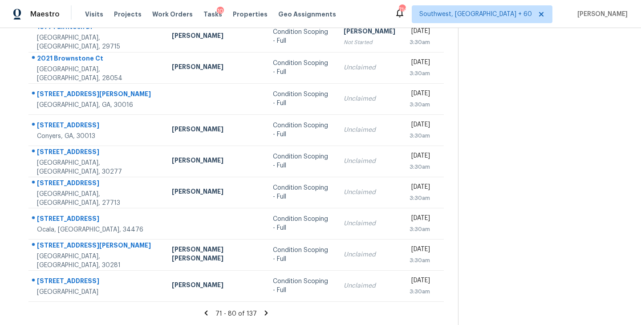
click at [262, 312] on icon at bounding box center [266, 313] width 8 height 8
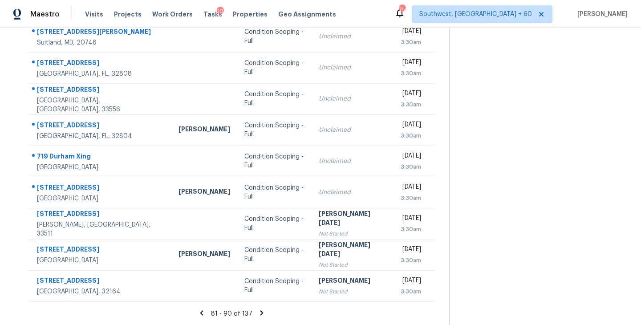
click at [260, 312] on icon at bounding box center [261, 312] width 3 height 5
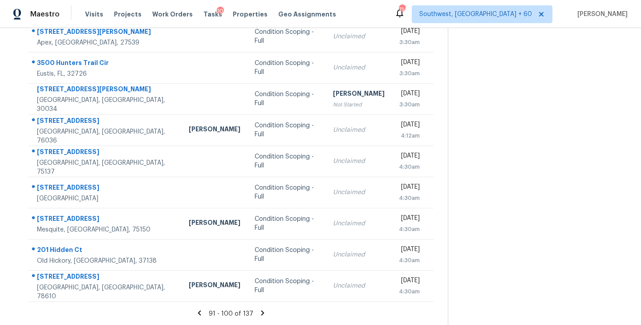
click at [261, 311] on icon at bounding box center [262, 312] width 3 height 5
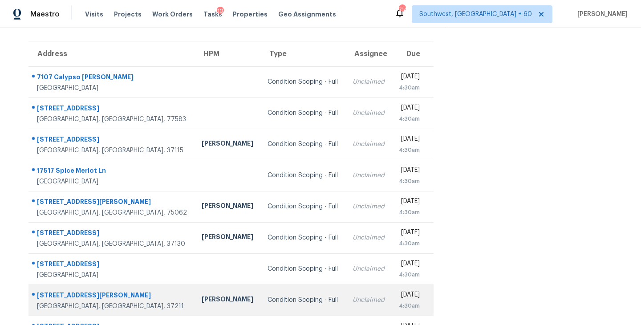
scroll to position [61, 0]
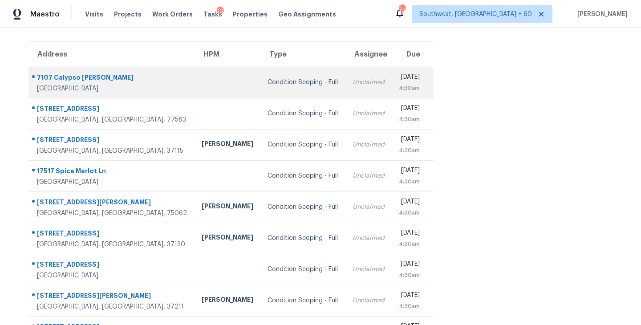
click at [267, 81] on div "Condition Scoping - Full" at bounding box center [302, 82] width 70 height 9
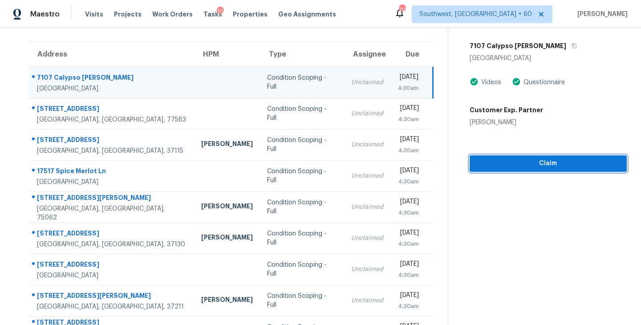
click at [506, 155] on button "Claim" at bounding box center [548, 163] width 157 height 16
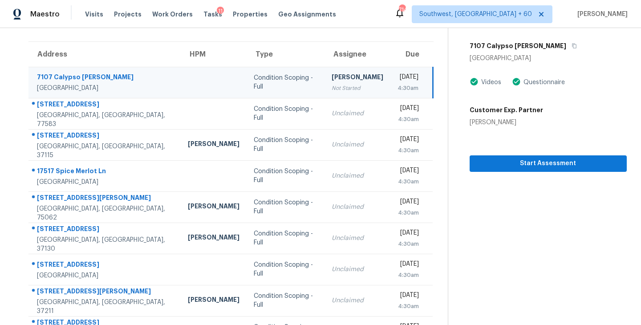
scroll to position [0, 0]
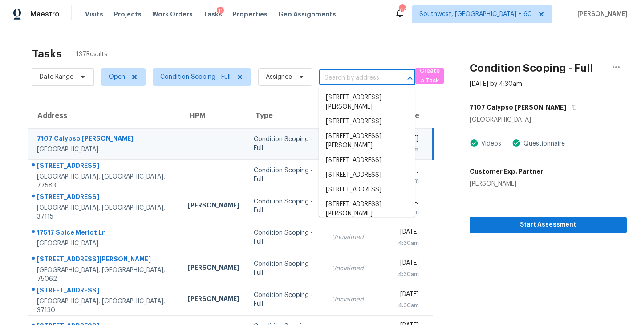
click at [361, 77] on input "text" at bounding box center [354, 78] width 71 height 14
paste input "1554 Oakbrook St Lancaster, TX, 75134"
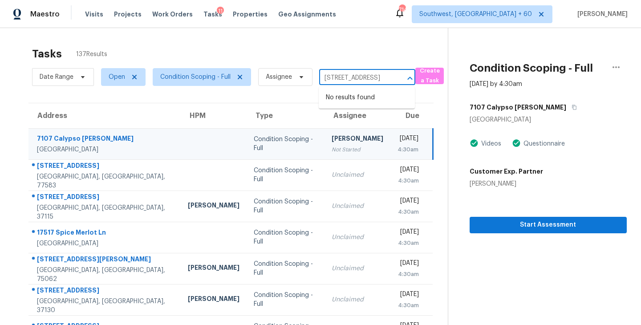
type input "1554 Oakbrook St Lancaster, TX, 75134"
click at [546, 275] on section "Condition Scoping - Full Oct 10th 2025 by 4:30am 7107 Calypso Dawn San Antonio,…" at bounding box center [537, 246] width 179 height 436
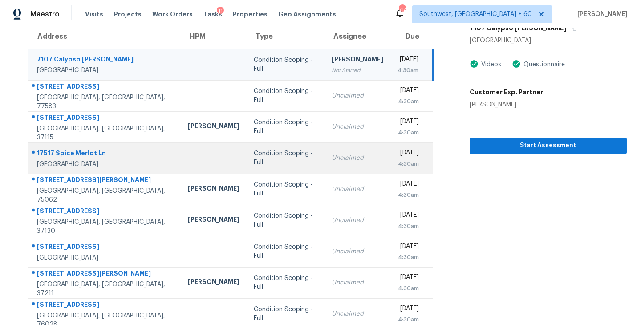
scroll to position [133, 0]
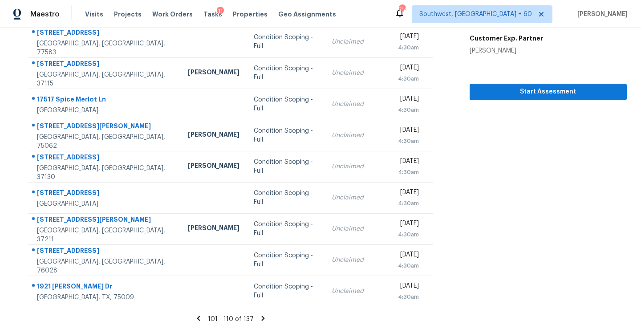
click at [261, 318] on icon at bounding box center [263, 318] width 8 height 8
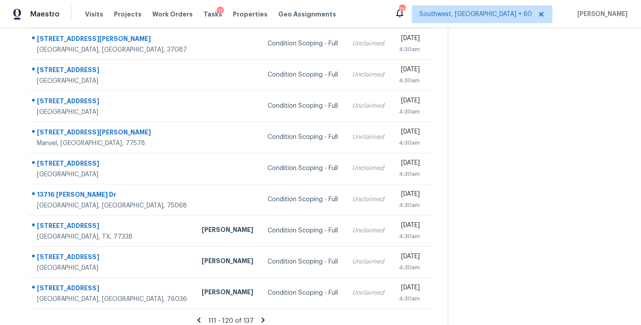
scroll to position [138, 0]
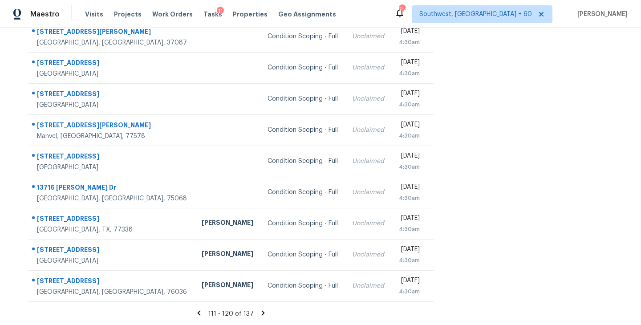
click at [262, 313] on icon at bounding box center [263, 312] width 3 height 5
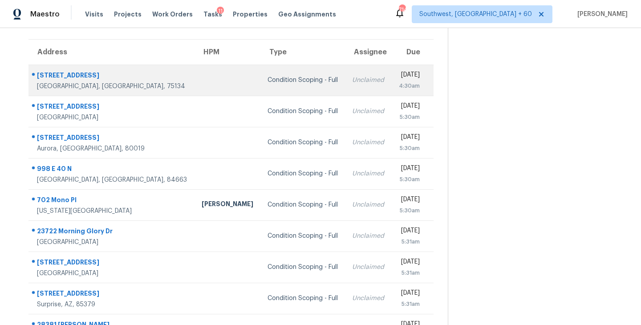
scroll to position [53, 0]
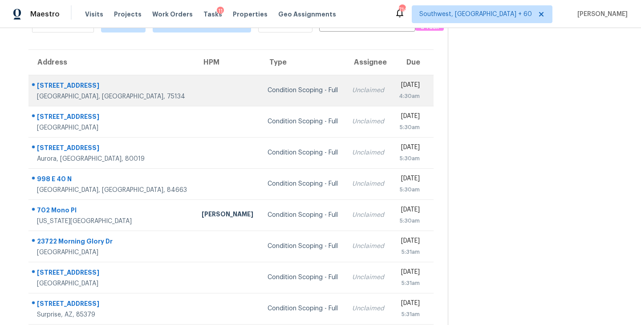
click at [208, 89] on td at bounding box center [227, 90] width 66 height 31
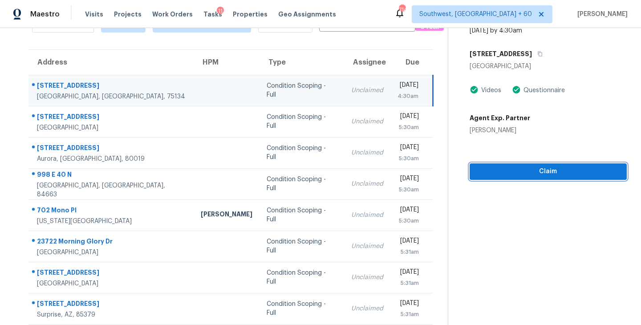
click at [529, 176] on span "Claim" at bounding box center [548, 171] width 143 height 11
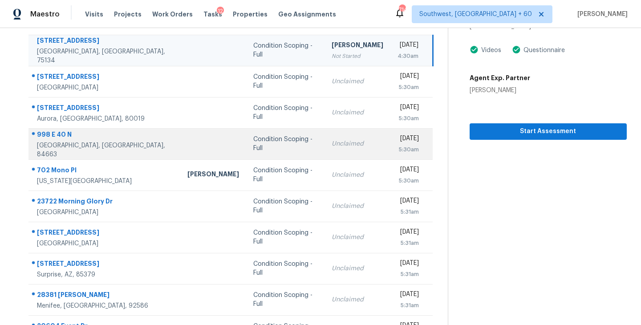
scroll to position [138, 0]
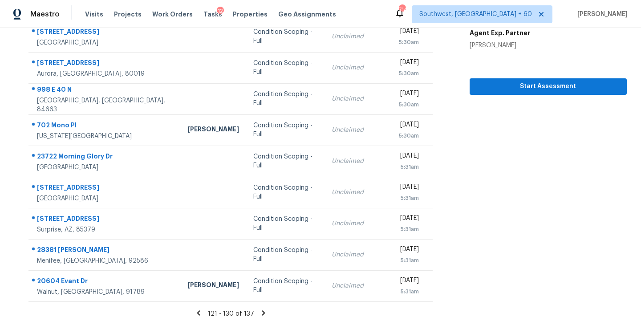
click at [262, 311] on icon at bounding box center [263, 312] width 3 height 5
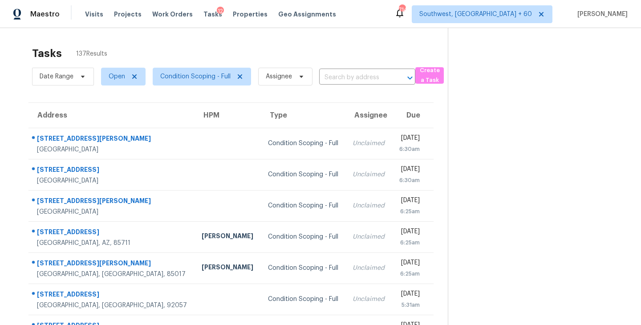
scroll to position [0, 0]
click at [348, 78] on input "text" at bounding box center [354, 78] width 71 height 14
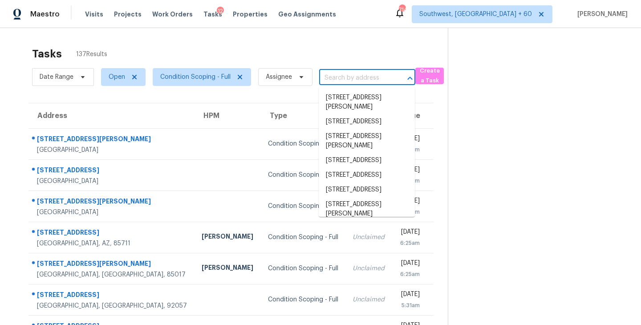
paste input "13716 Riola Dr Little Elm, TX, 75068"
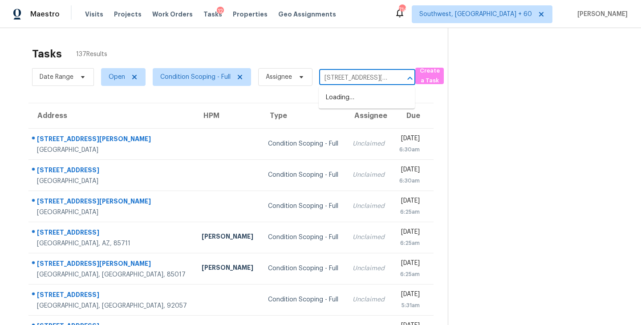
scroll to position [0, 36]
type input "13716 Riola Dr Little Elm, TX, 75068"
click at [523, 113] on section at bounding box center [537, 199] width 179 height 342
